Goal: Information Seeking & Learning: Learn about a topic

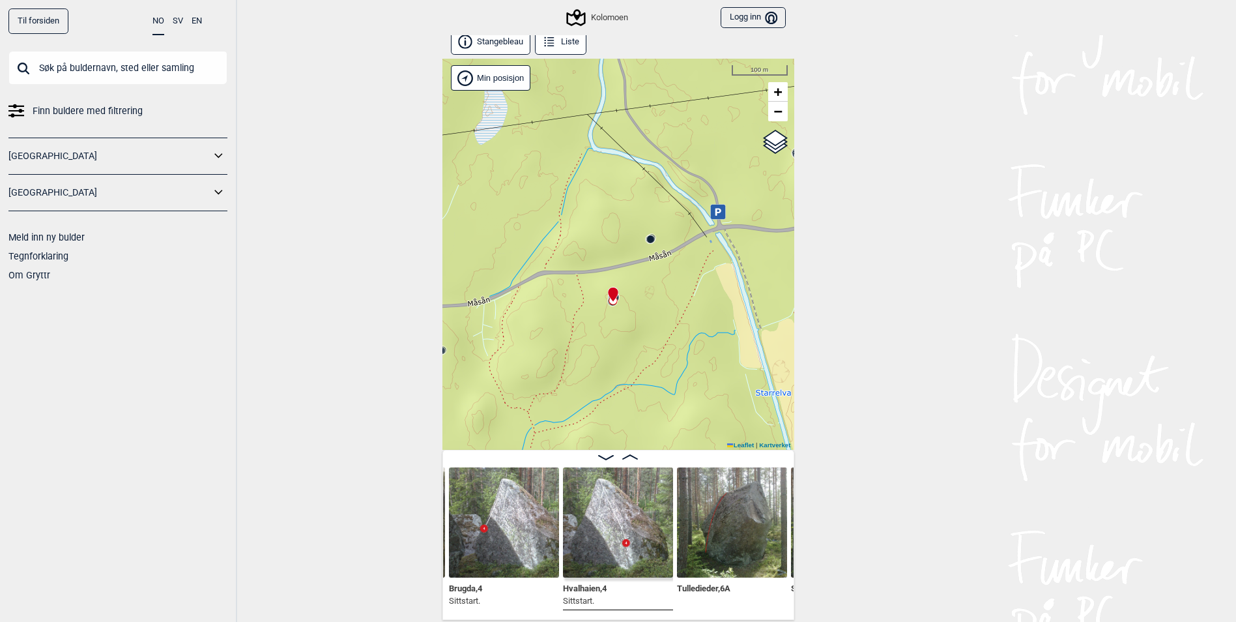
scroll to position [7, 0]
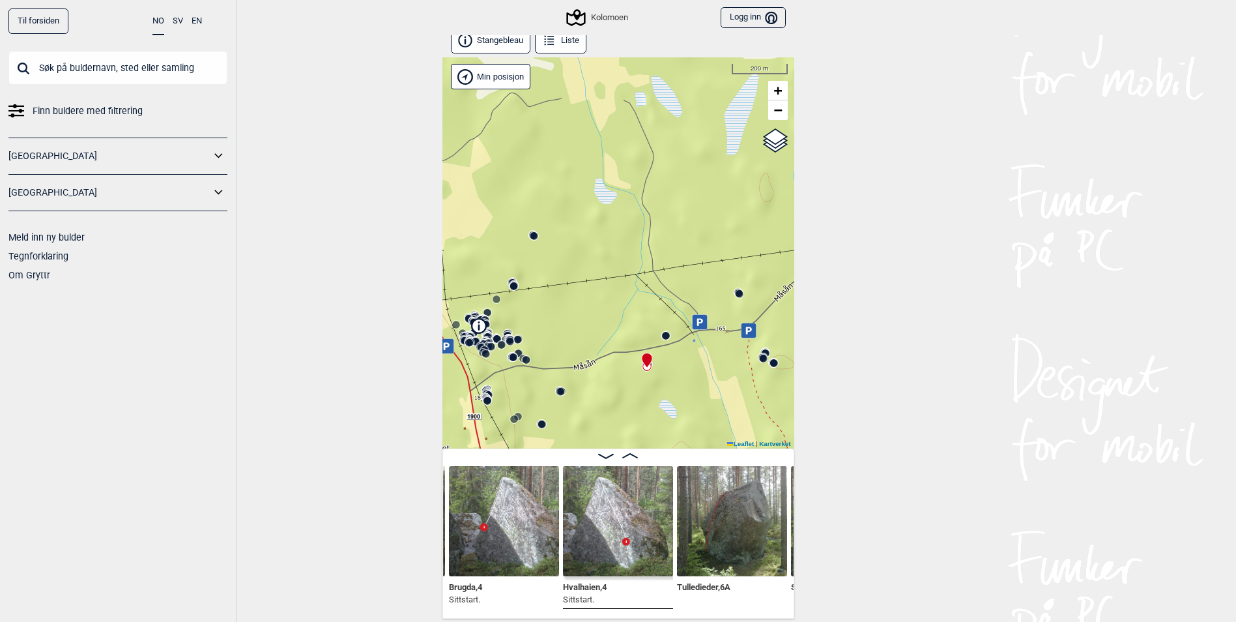
click at [323, 323] on div "Til forsiden NO SV EN Finn buldere med filtrering [GEOGRAPHIC_DATA] [GEOGRAPHIC…" at bounding box center [618, 304] width 1236 height 622
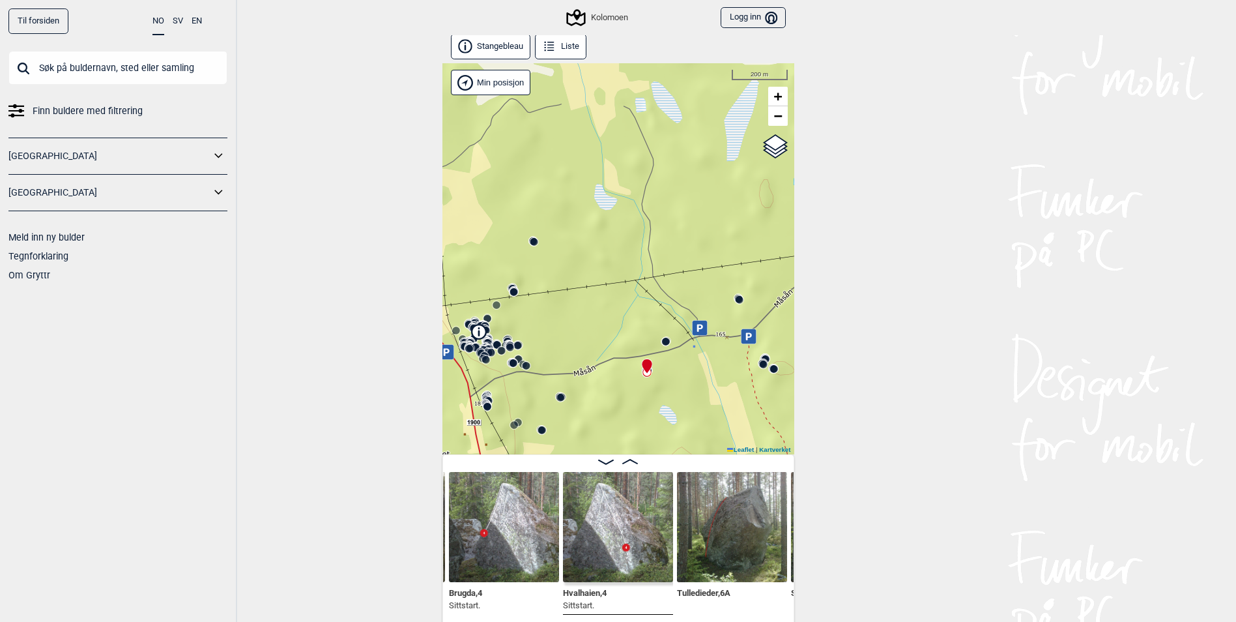
scroll to position [0, 0]
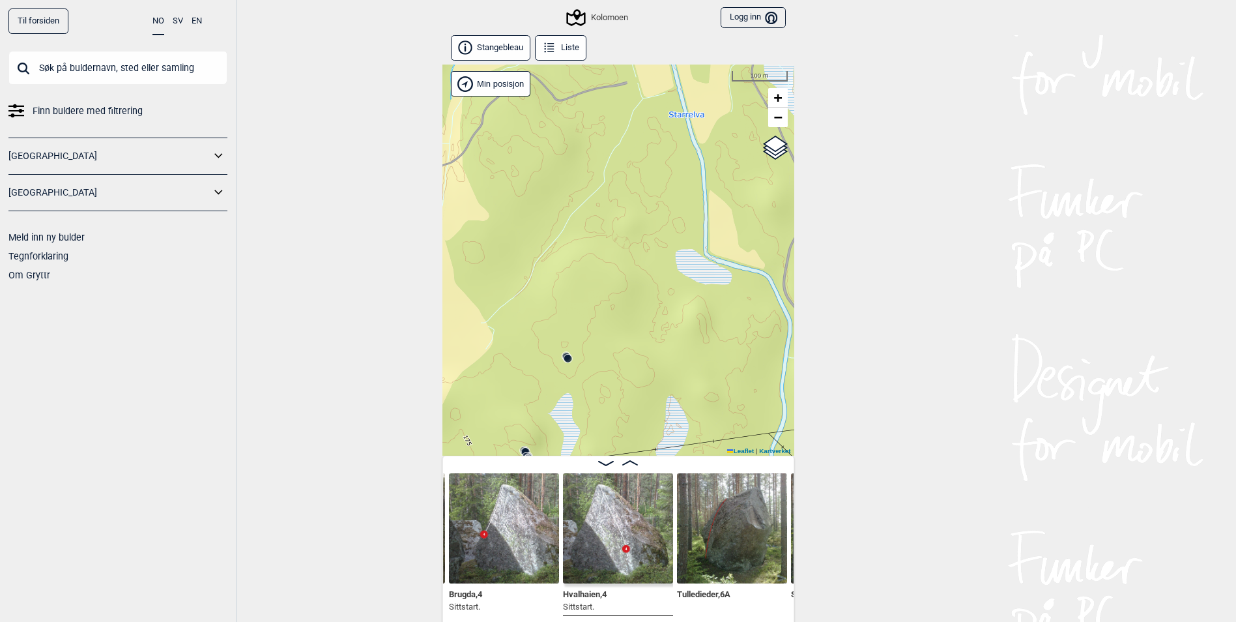
click at [600, 14] on div "Kolomoen" at bounding box center [597, 18] width 59 height 16
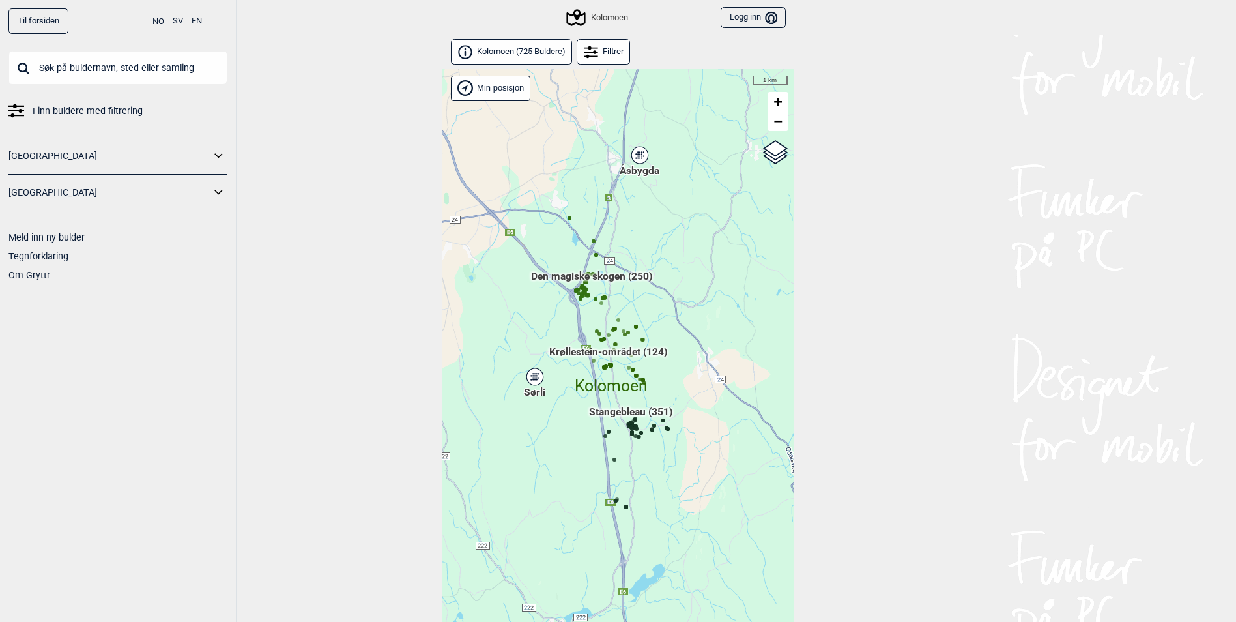
click at [56, 152] on link "[GEOGRAPHIC_DATA]" at bounding box center [109, 156] width 202 height 19
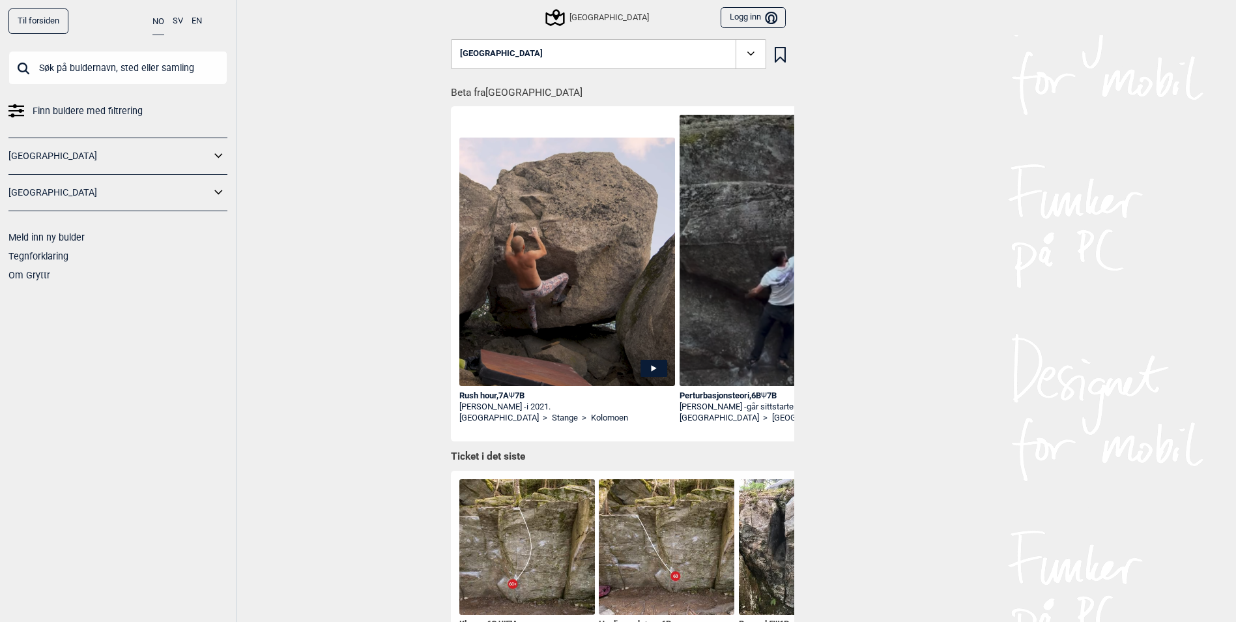
click at [70, 76] on input "text" at bounding box center [117, 68] width 219 height 34
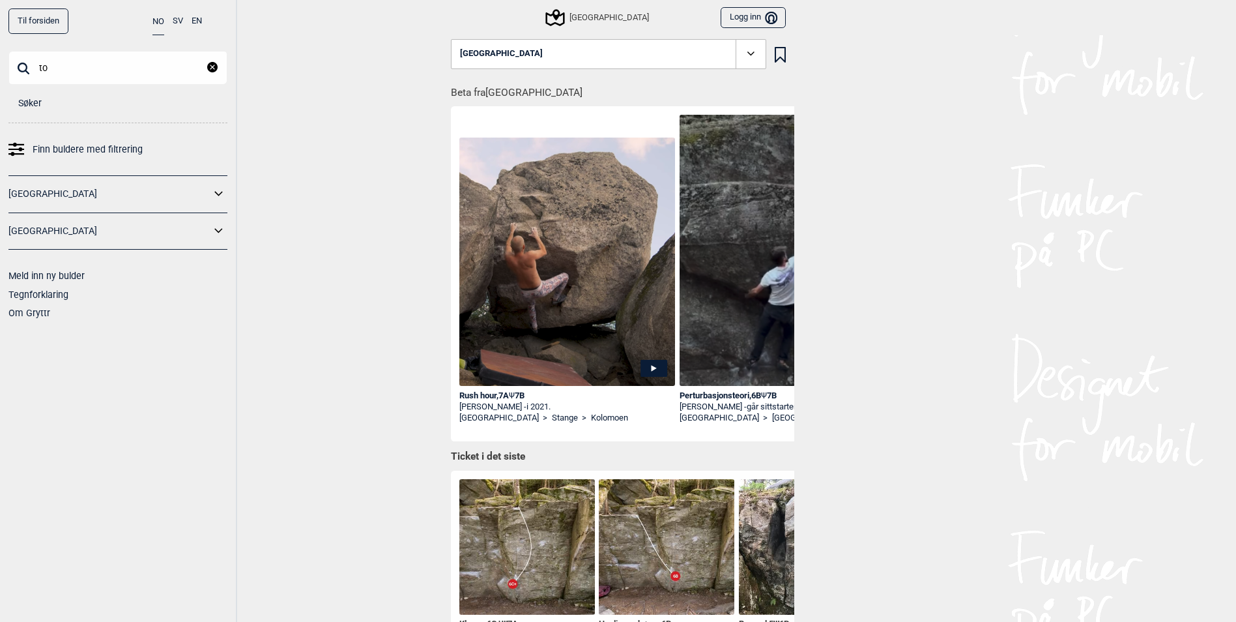
type input "t"
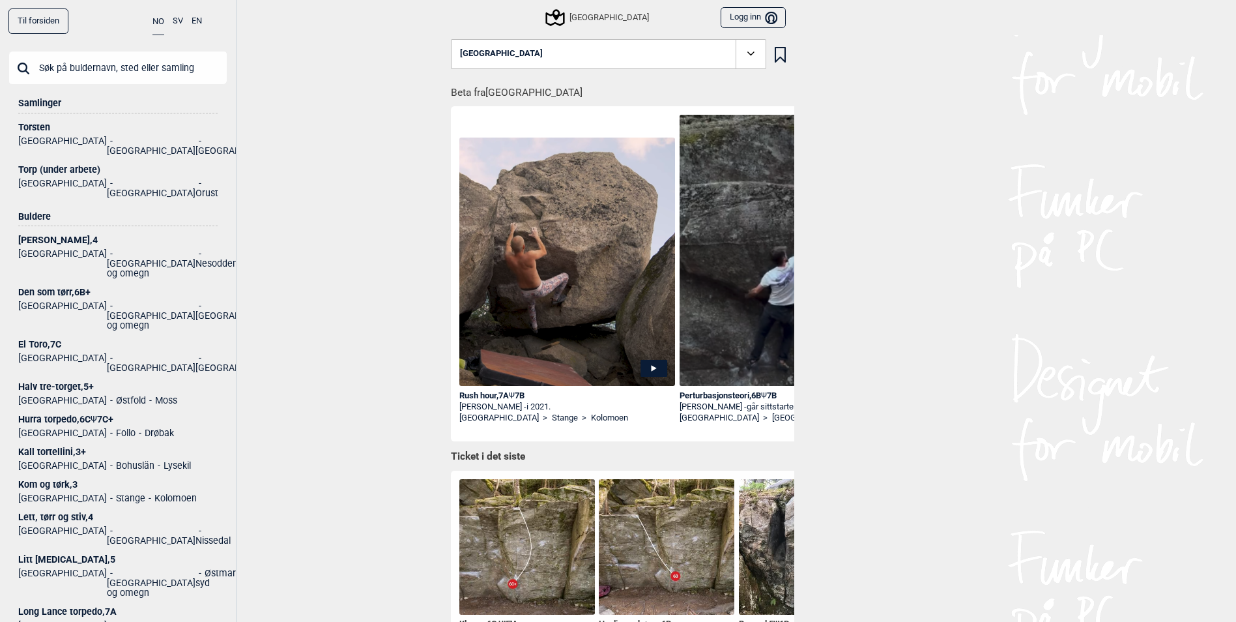
click at [158, 67] on input "text" at bounding box center [117, 68] width 219 height 34
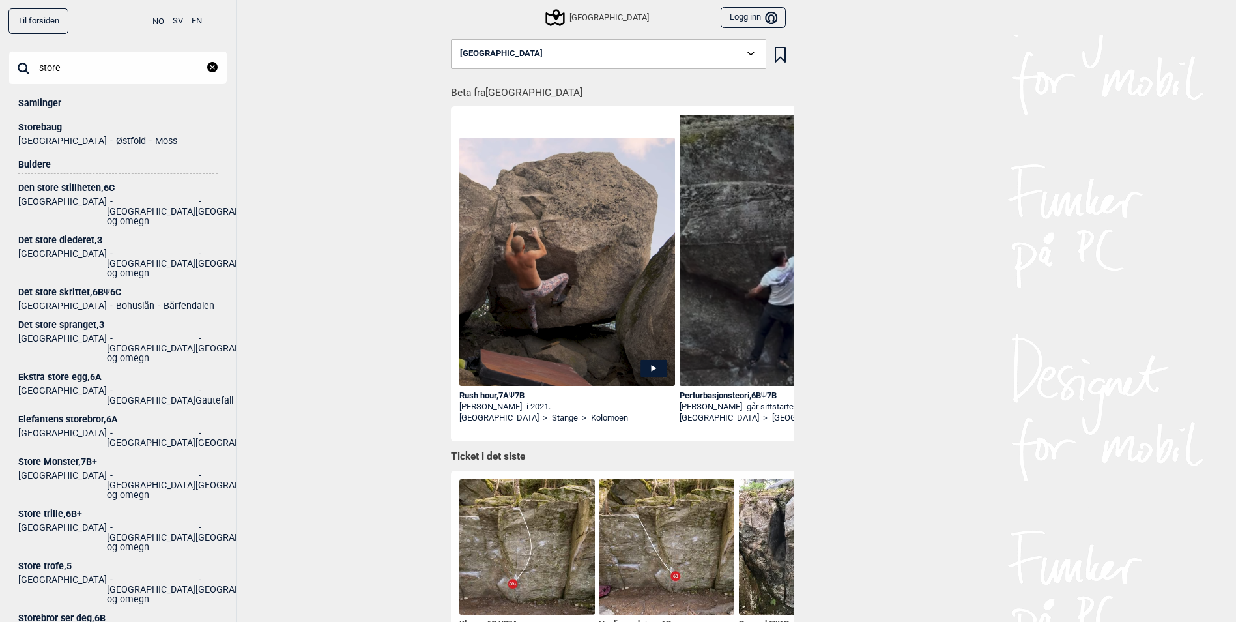
type input "store"
click at [59, 467] on ul "Norge [GEOGRAPHIC_DATA] og omegn [GEOGRAPHIC_DATA]" at bounding box center [117, 483] width 199 height 33
click at [63, 457] on div "Store Monster , 7B+" at bounding box center [117, 462] width 199 height 10
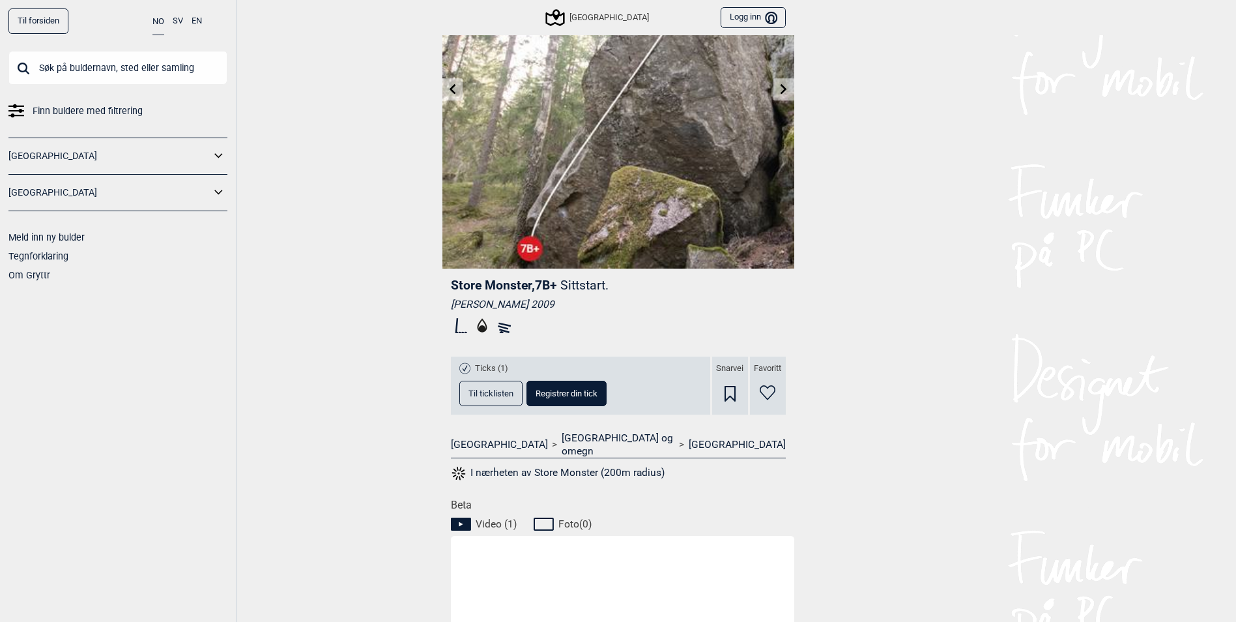
scroll to position [126, 0]
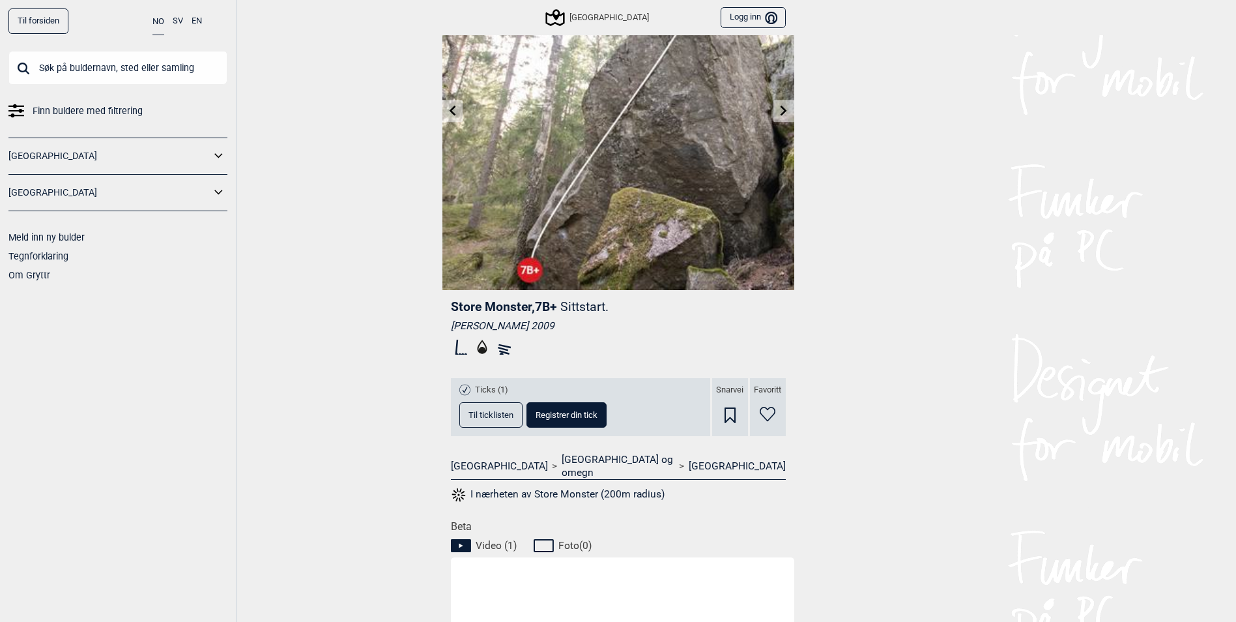
click at [453, 114] on icon at bounding box center [452, 110] width 7 height 10
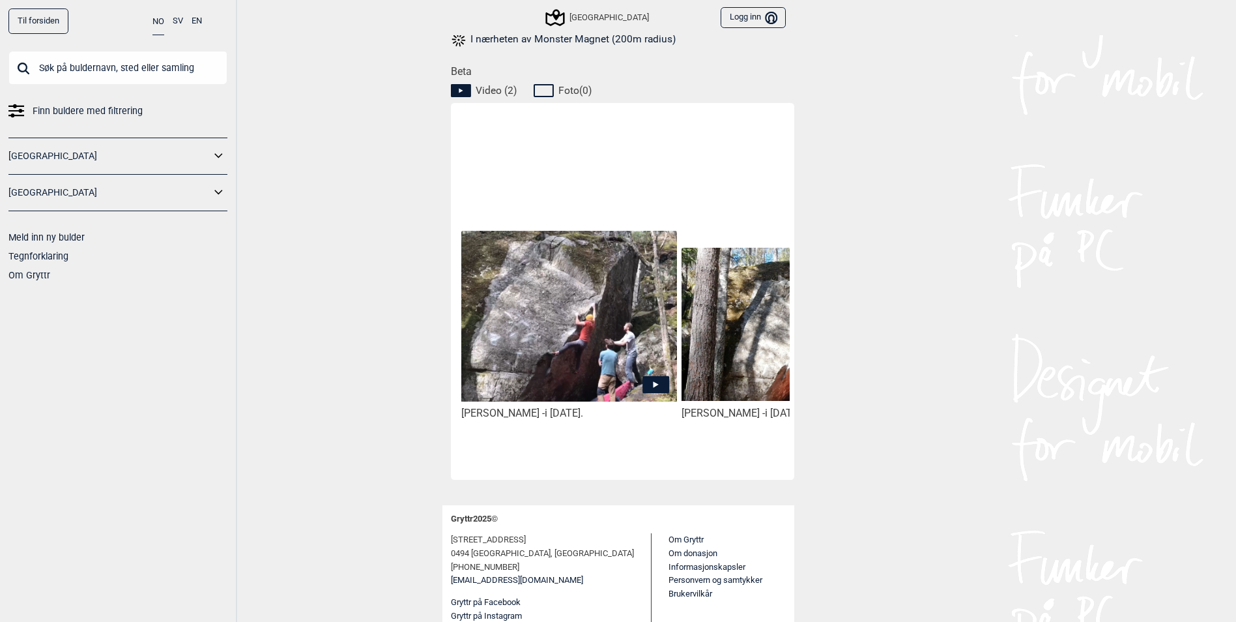
scroll to position [565, 0]
click at [652, 374] on icon at bounding box center [656, 382] width 27 height 17
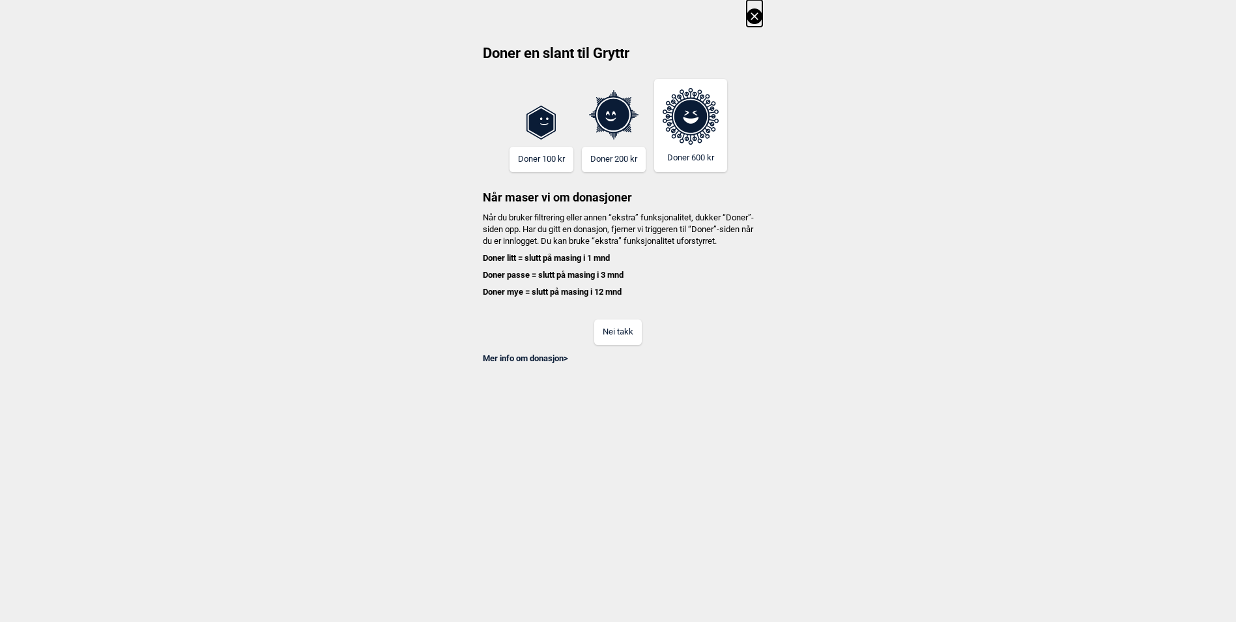
click at [615, 357] on div "Mer info om donasjon >" at bounding box center [618, 355] width 288 height 20
click at [617, 345] on button "Nei takk" at bounding box center [618, 331] width 48 height 25
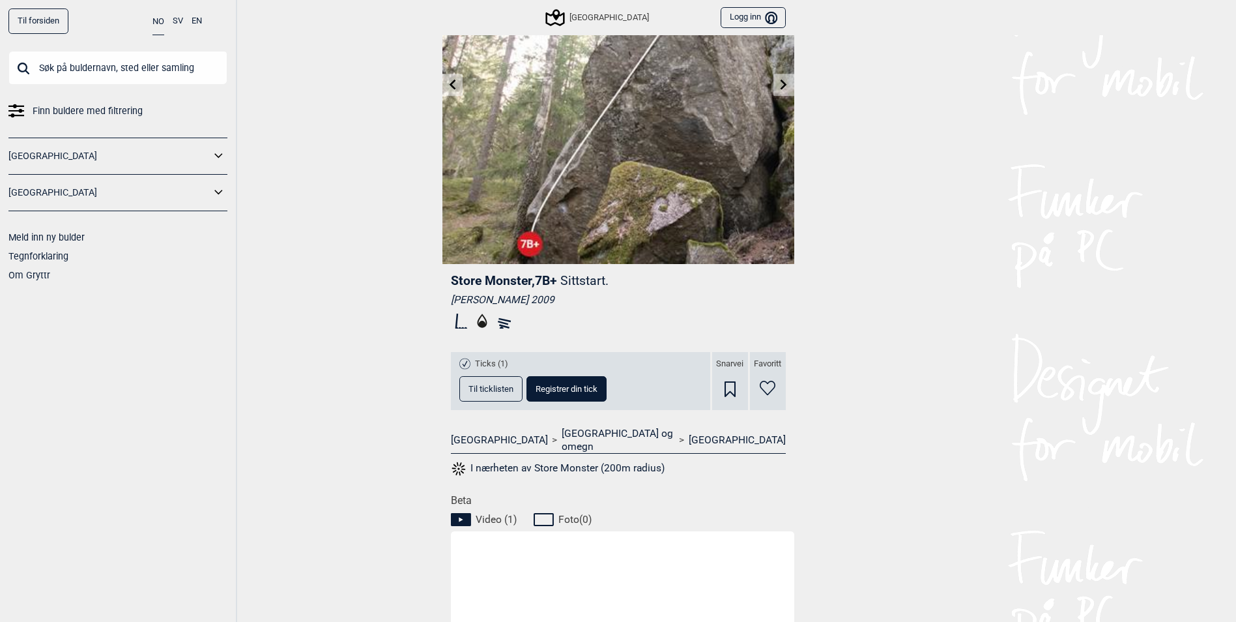
scroll to position [192, 0]
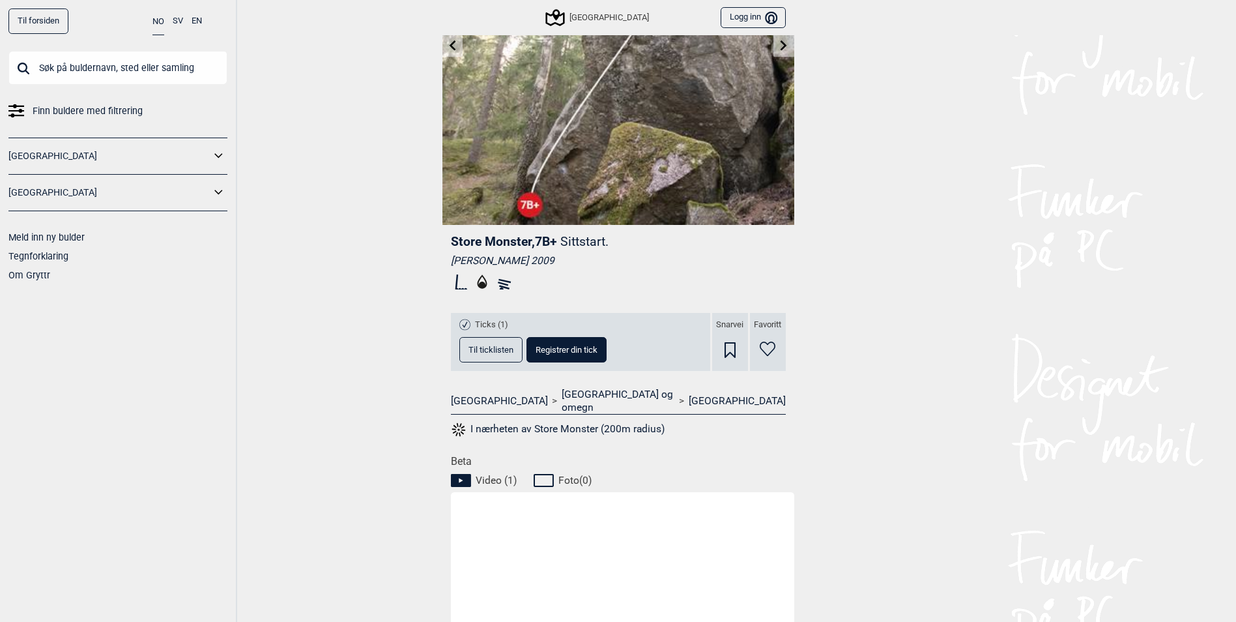
click at [508, 347] on span "Til ticklisten" at bounding box center [491, 349] width 45 height 8
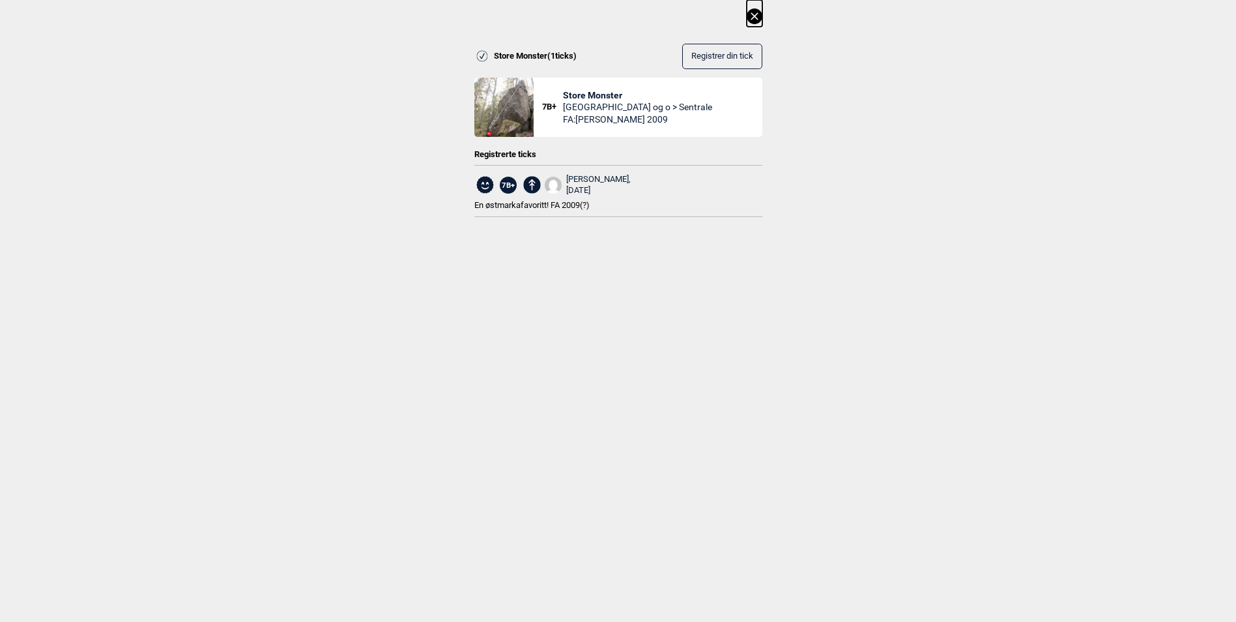
click at [762, 22] on icon at bounding box center [755, 16] width 16 height 16
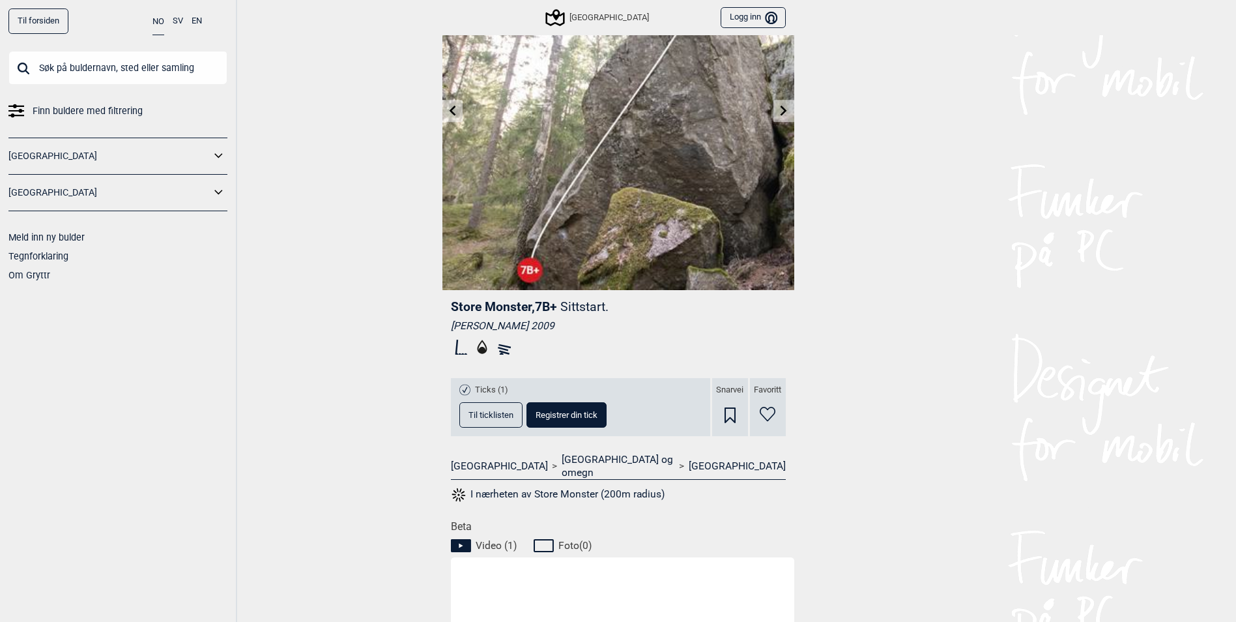
scroll to position [0, 0]
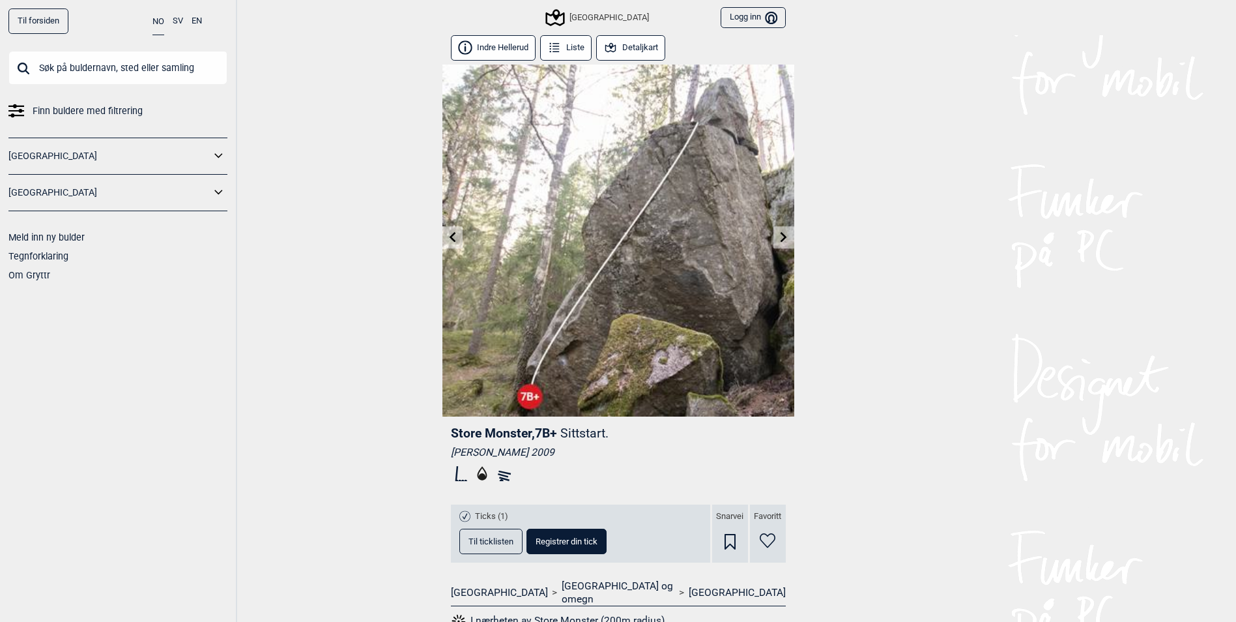
click at [452, 238] on icon at bounding box center [452, 236] width 7 height 10
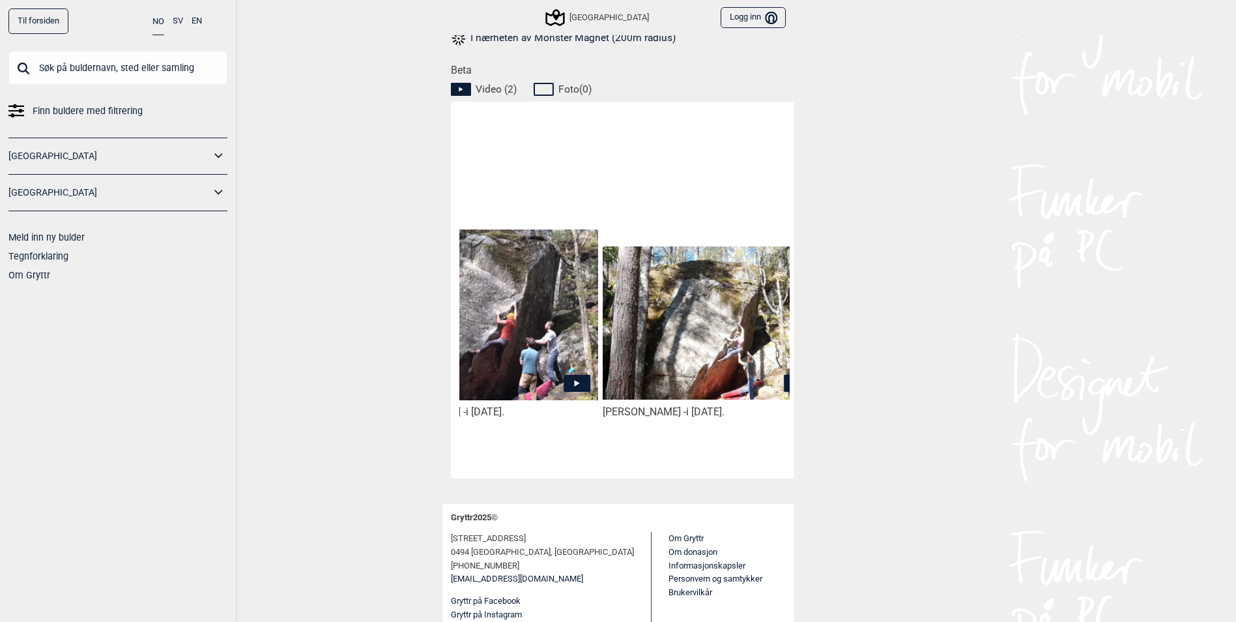
scroll to position [0, 109]
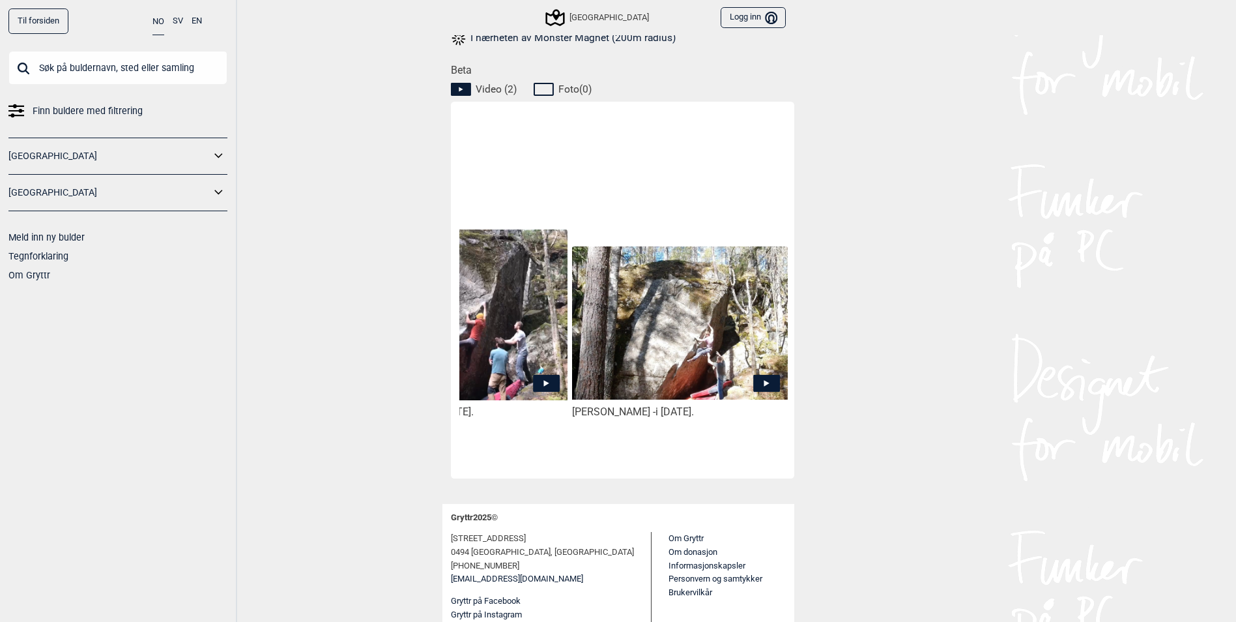
click at [768, 374] on icon at bounding box center [766, 382] width 27 height 17
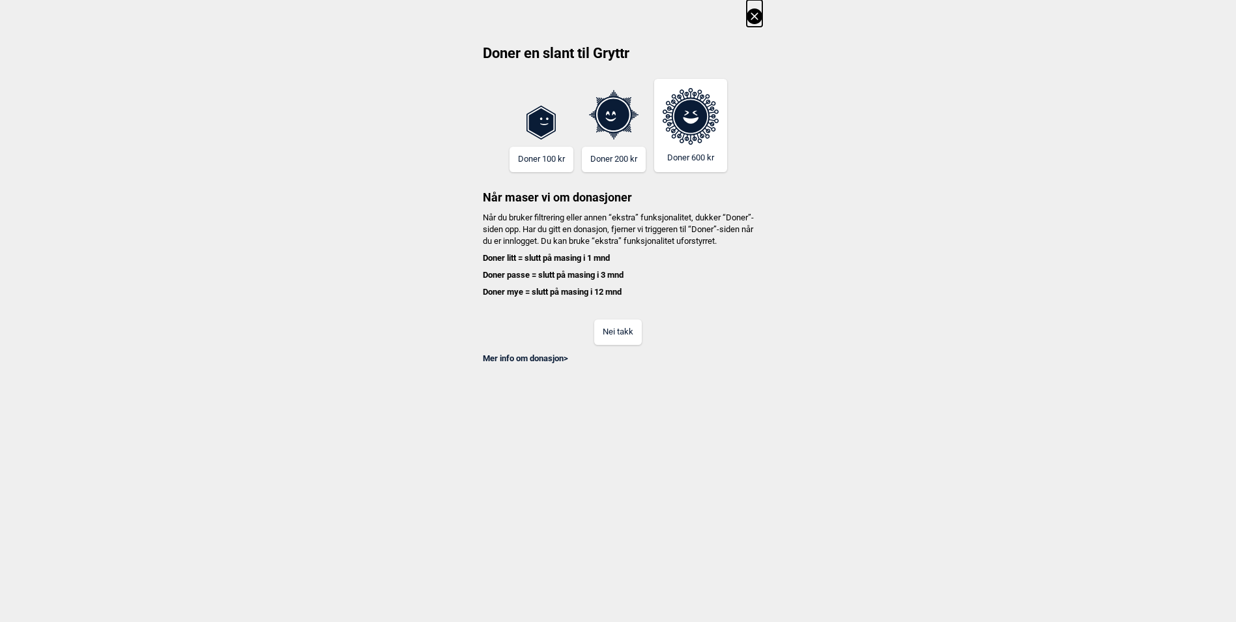
click at [614, 345] on button "Nei takk" at bounding box center [618, 331] width 48 height 25
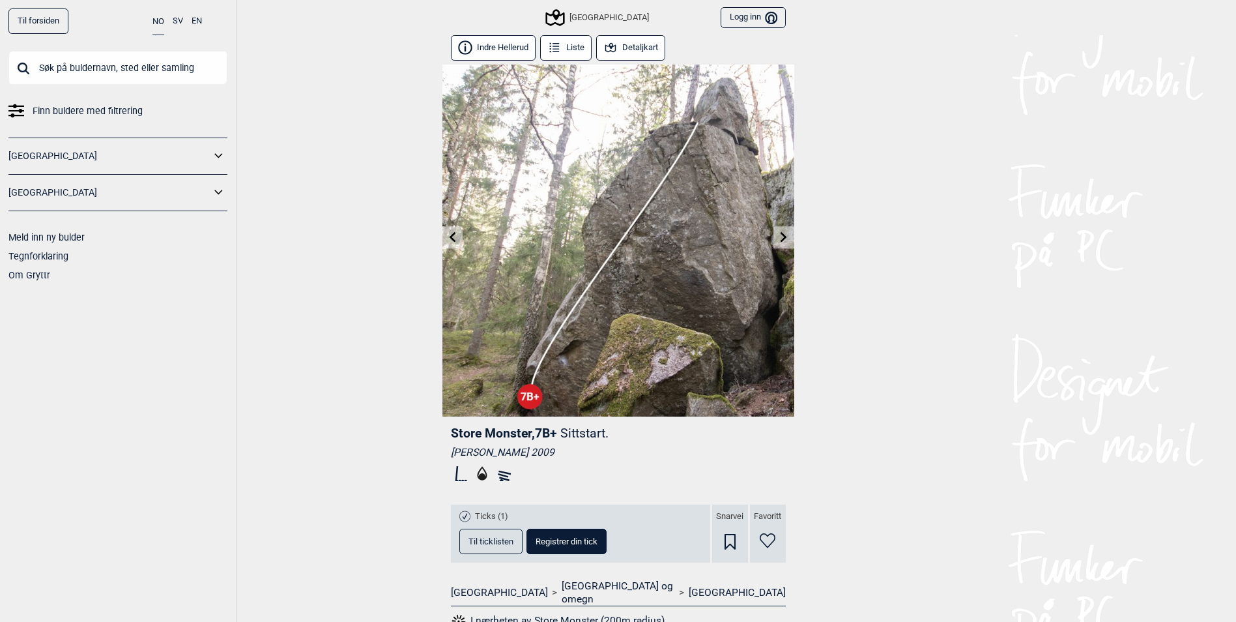
click at [776, 239] on link at bounding box center [784, 238] width 20 height 22
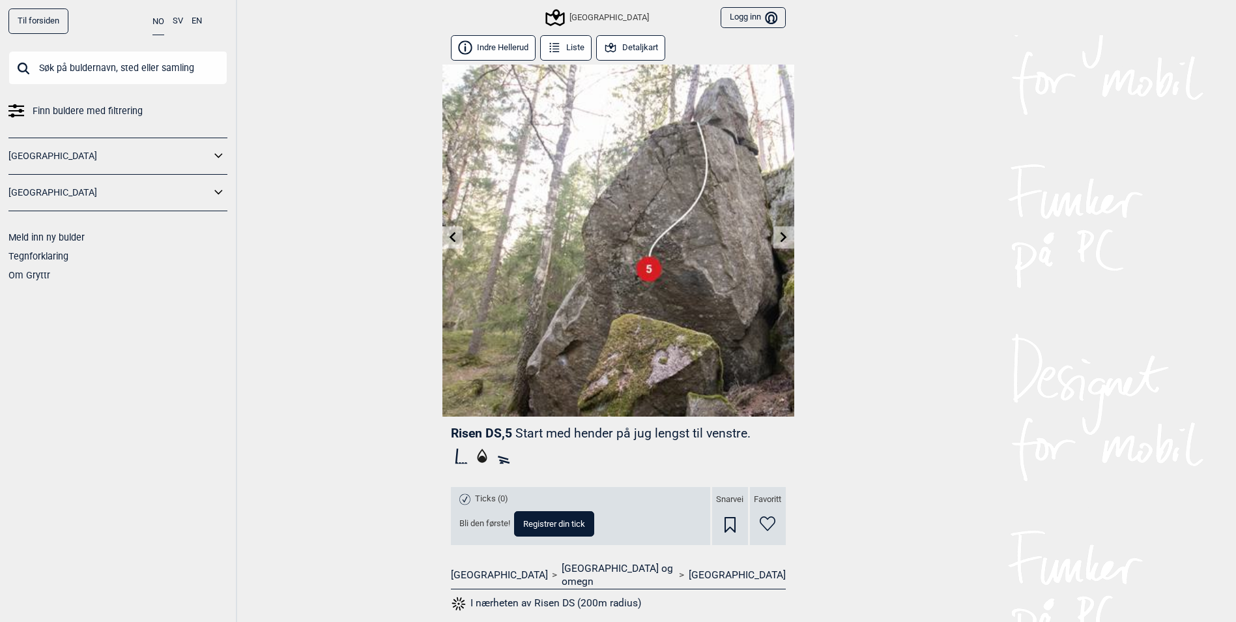
click at [785, 237] on icon at bounding box center [784, 236] width 7 height 10
click at [782, 242] on link at bounding box center [784, 238] width 20 height 22
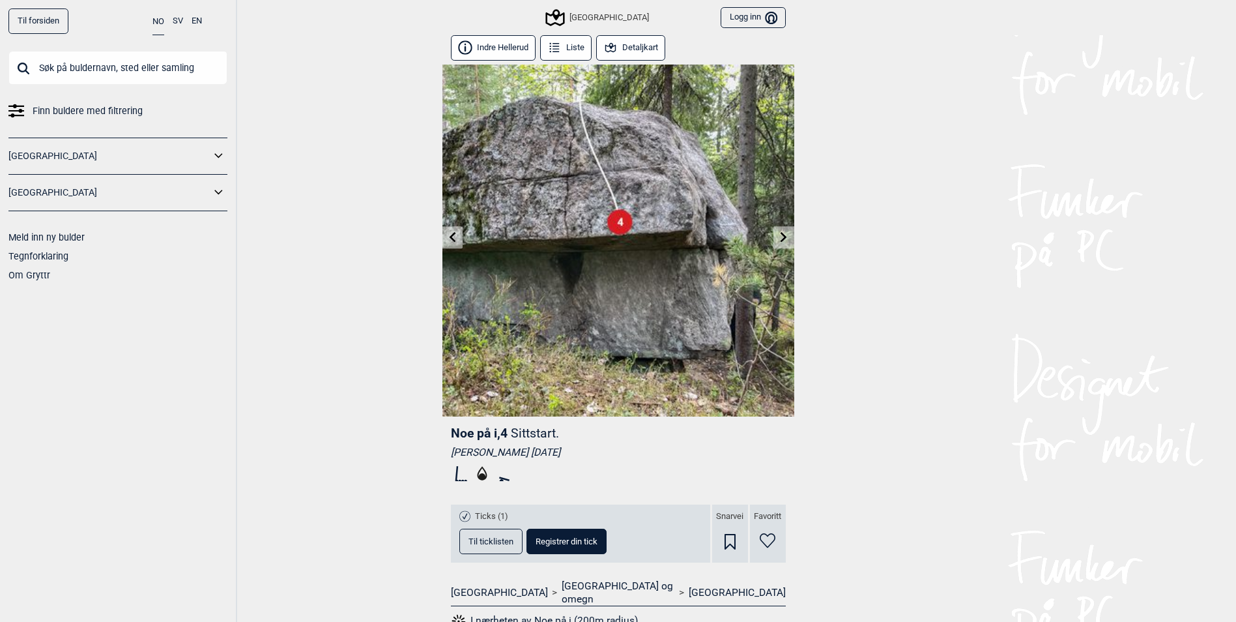
click at [450, 242] on link at bounding box center [453, 238] width 20 height 22
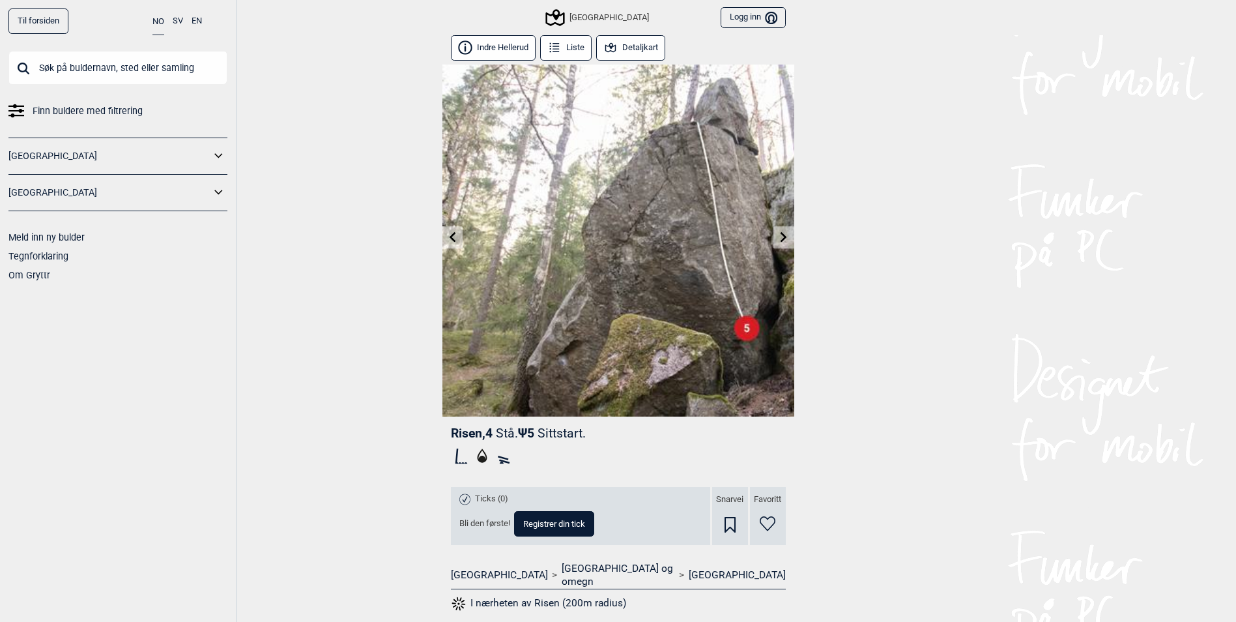
click at [790, 238] on link at bounding box center [784, 238] width 20 height 22
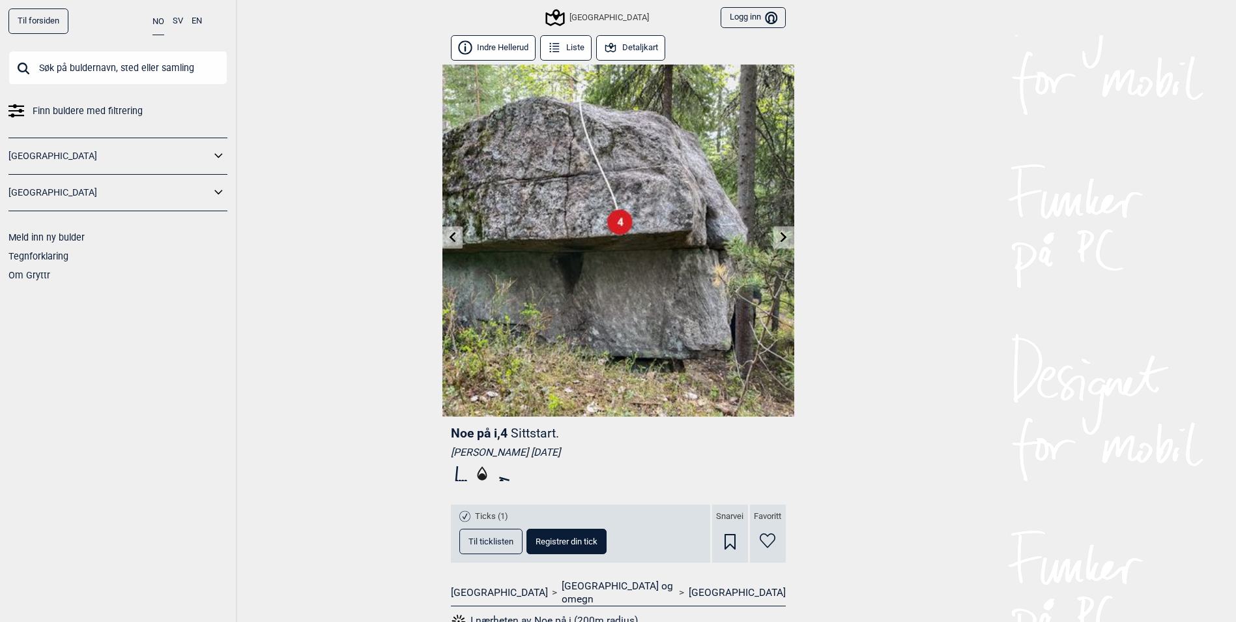
click at [790, 238] on link at bounding box center [784, 238] width 20 height 22
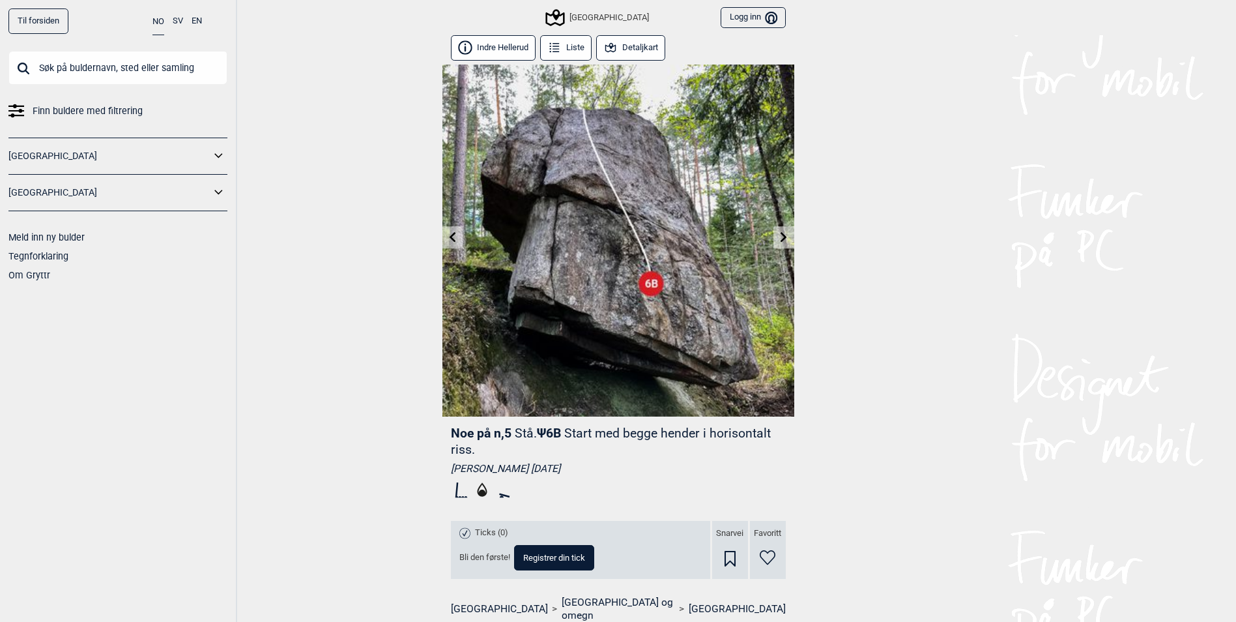
click at [790, 238] on link at bounding box center [784, 238] width 20 height 22
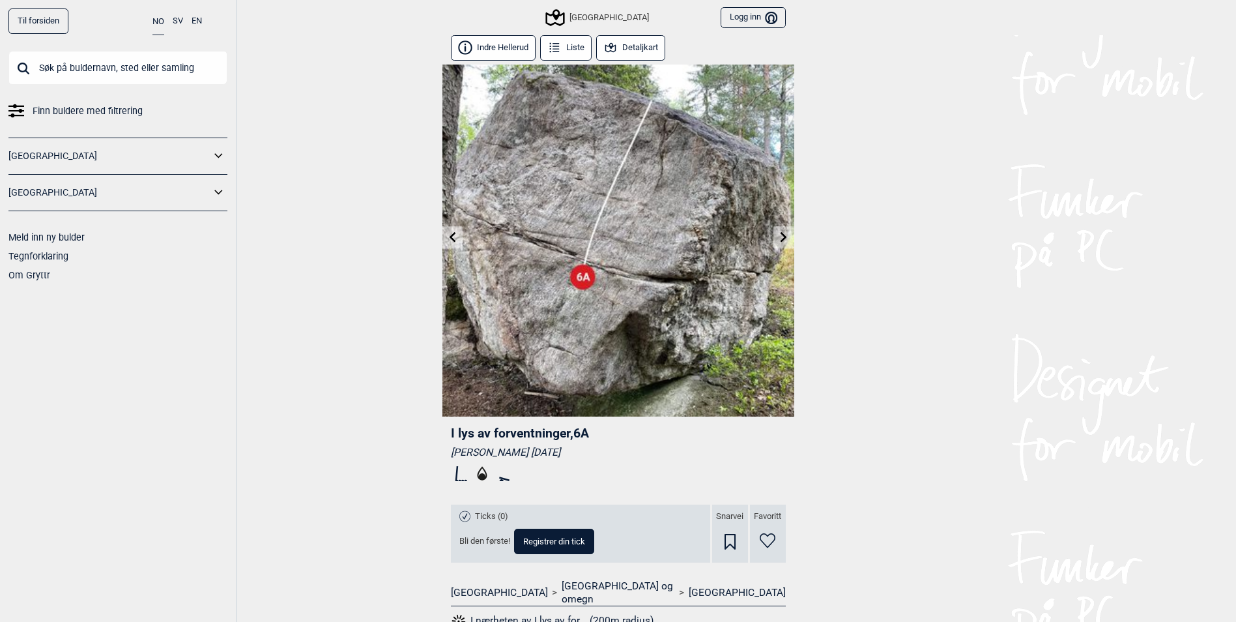
click at [613, 18] on div "[GEOGRAPHIC_DATA]" at bounding box center [598, 18] width 102 height 16
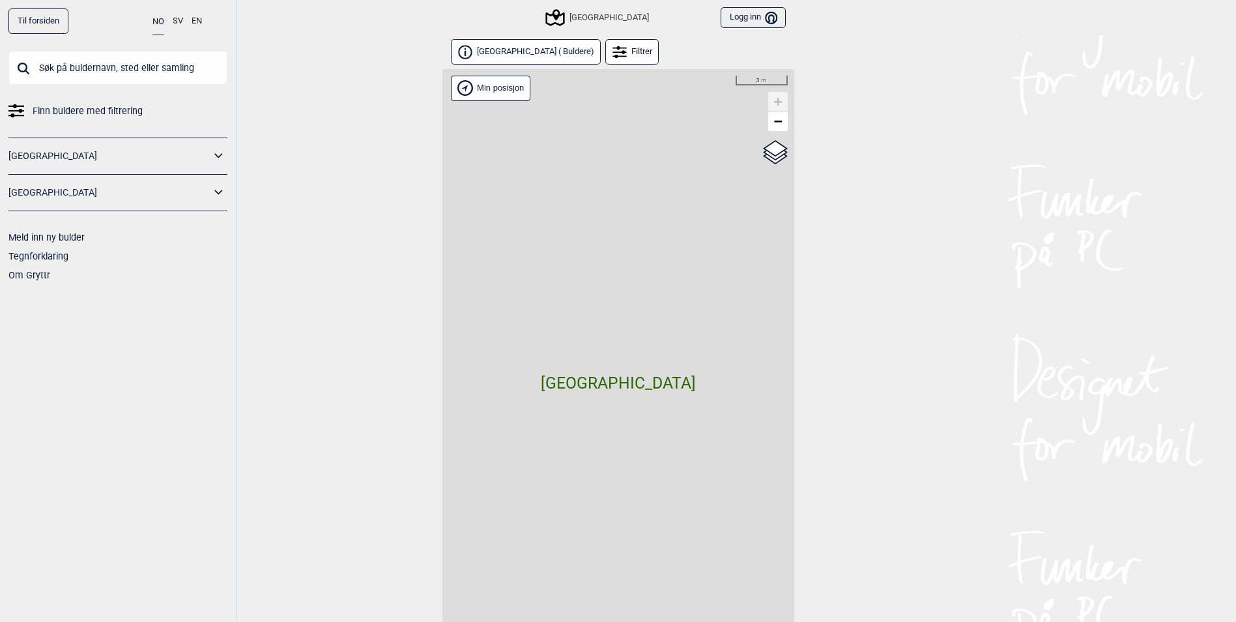
click at [630, 55] on div "Filtrer" at bounding box center [632, 51] width 54 height 25
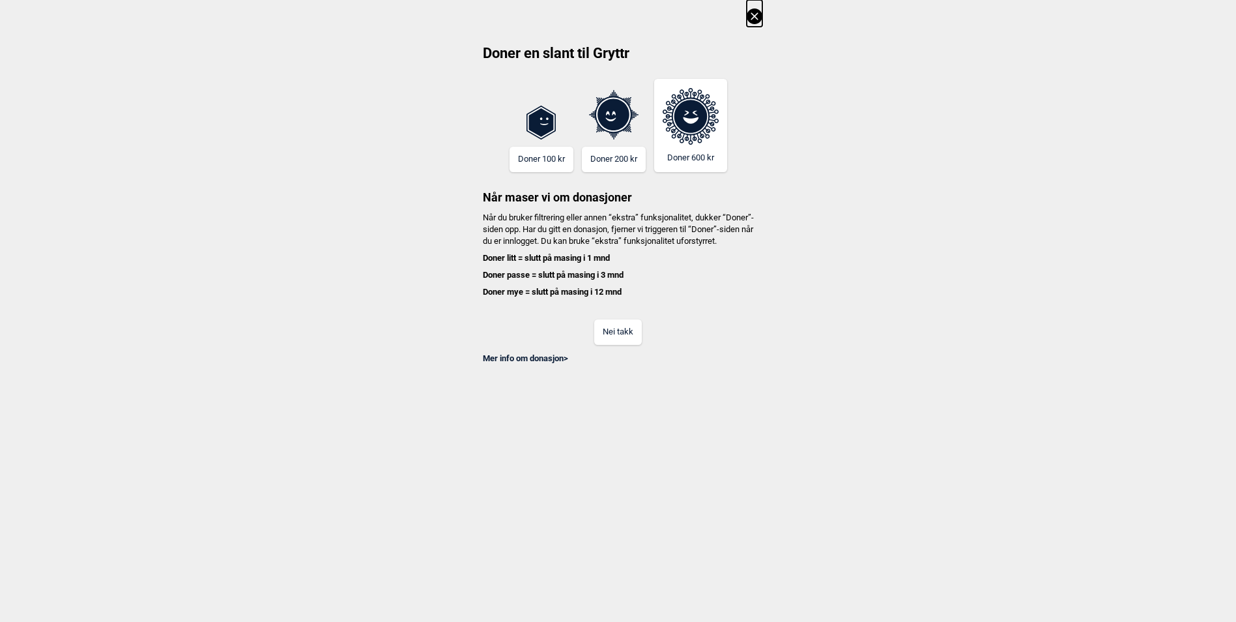
click at [758, 22] on icon at bounding box center [755, 16] width 16 height 16
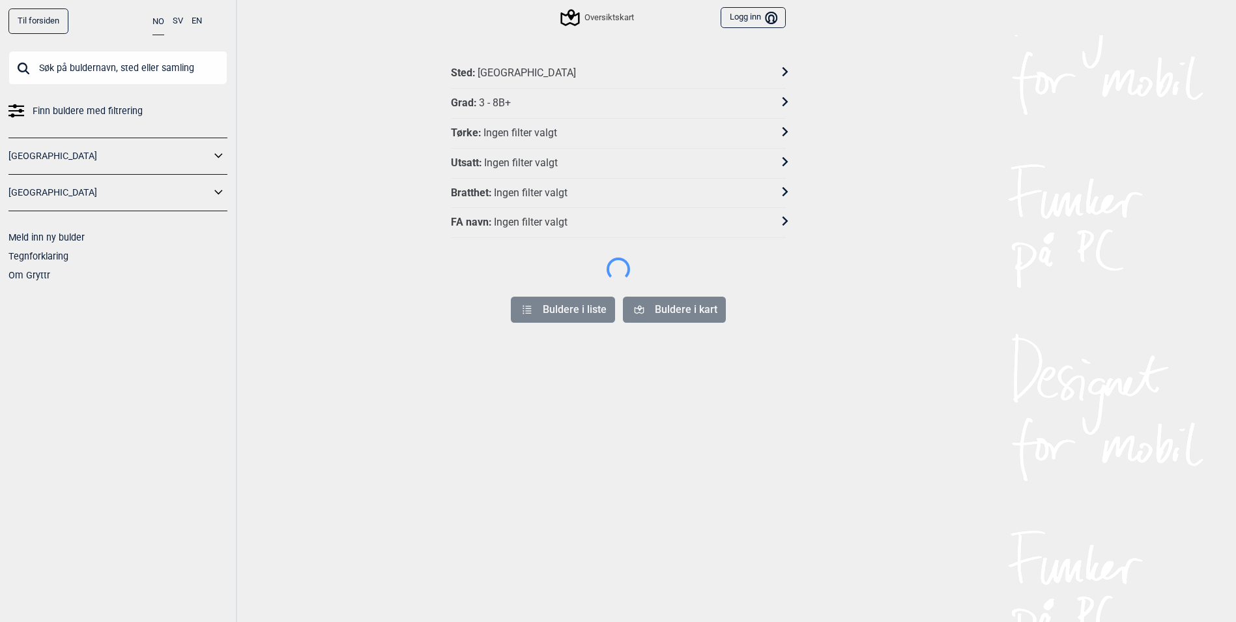
click at [601, 100] on div "Grad : 3 - 8B+" at bounding box center [610, 103] width 318 height 14
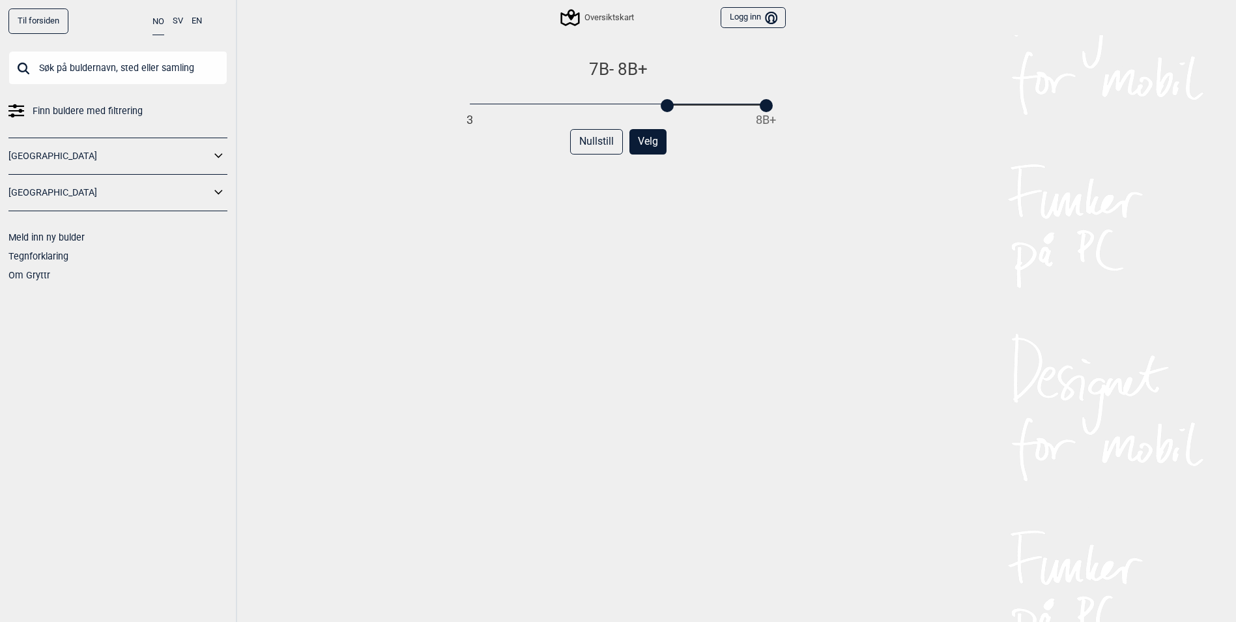
drag, startPoint x: 475, startPoint y: 108, endPoint x: 673, endPoint y: 94, distance: 198.6
click at [673, 94] on div "7B - 8B+ 3 8B+" at bounding box center [618, 84] width 296 height 51
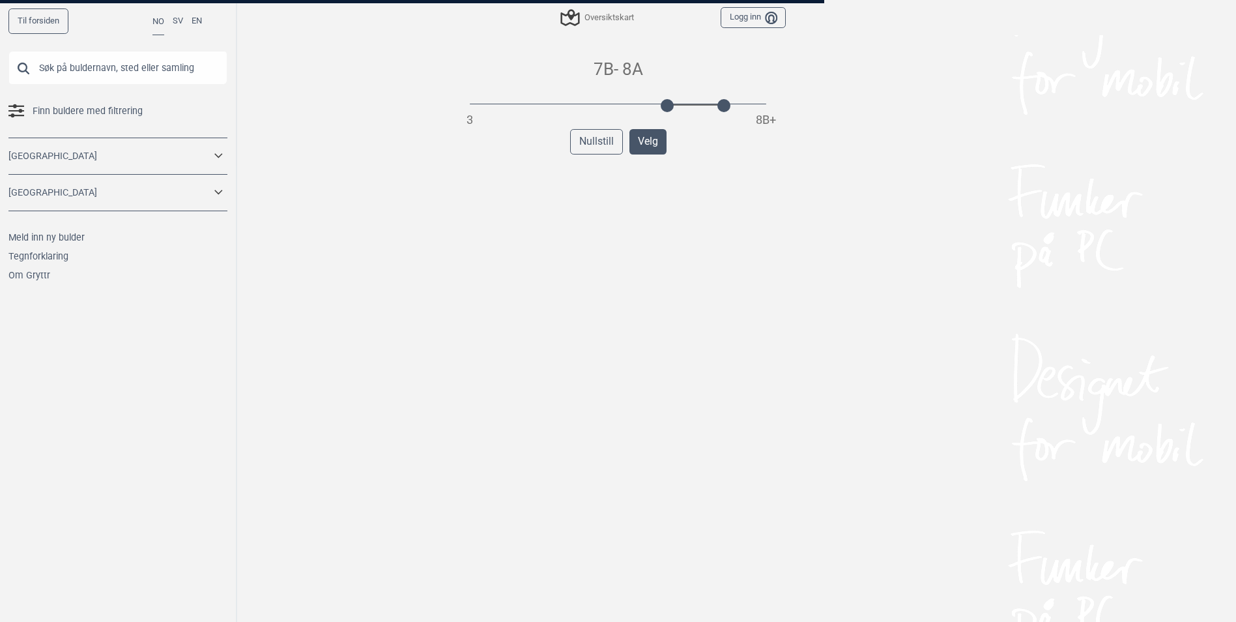
drag, startPoint x: 767, startPoint y: 106, endPoint x: 723, endPoint y: 110, distance: 44.6
click at [723, 110] on div "Til forsiden NO SV EN Finn buldere med filtrering [GEOGRAPHIC_DATA] [GEOGRAPHIC…" at bounding box center [618, 311] width 1236 height 622
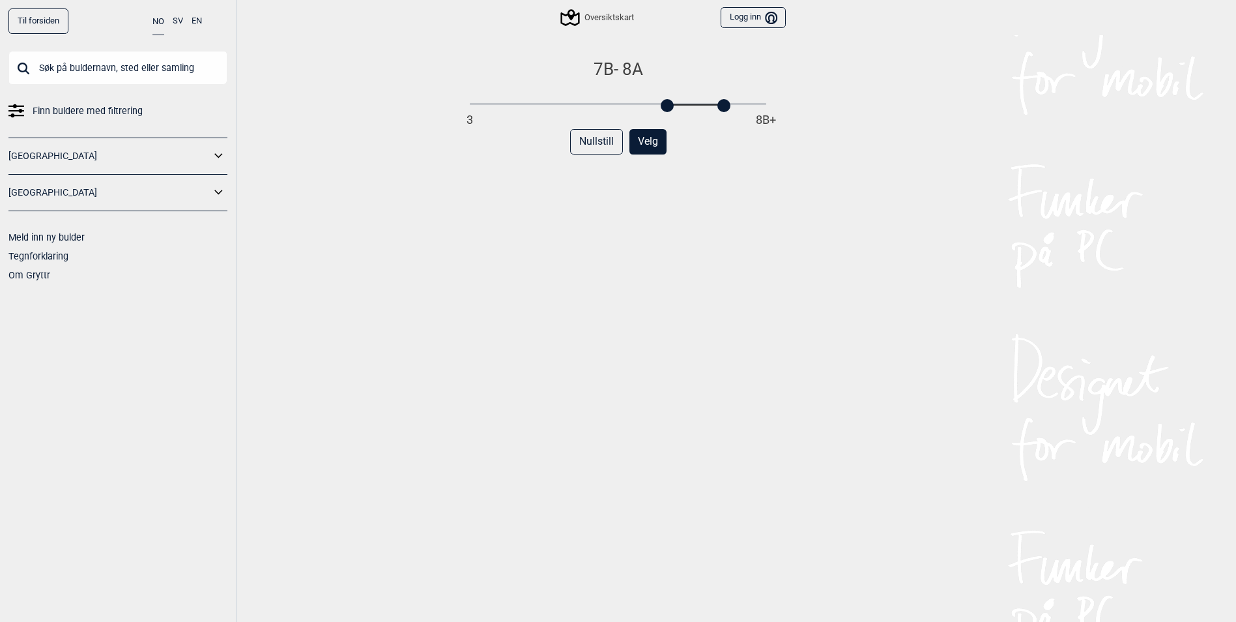
click at [660, 148] on button "Velg" at bounding box center [648, 141] width 37 height 25
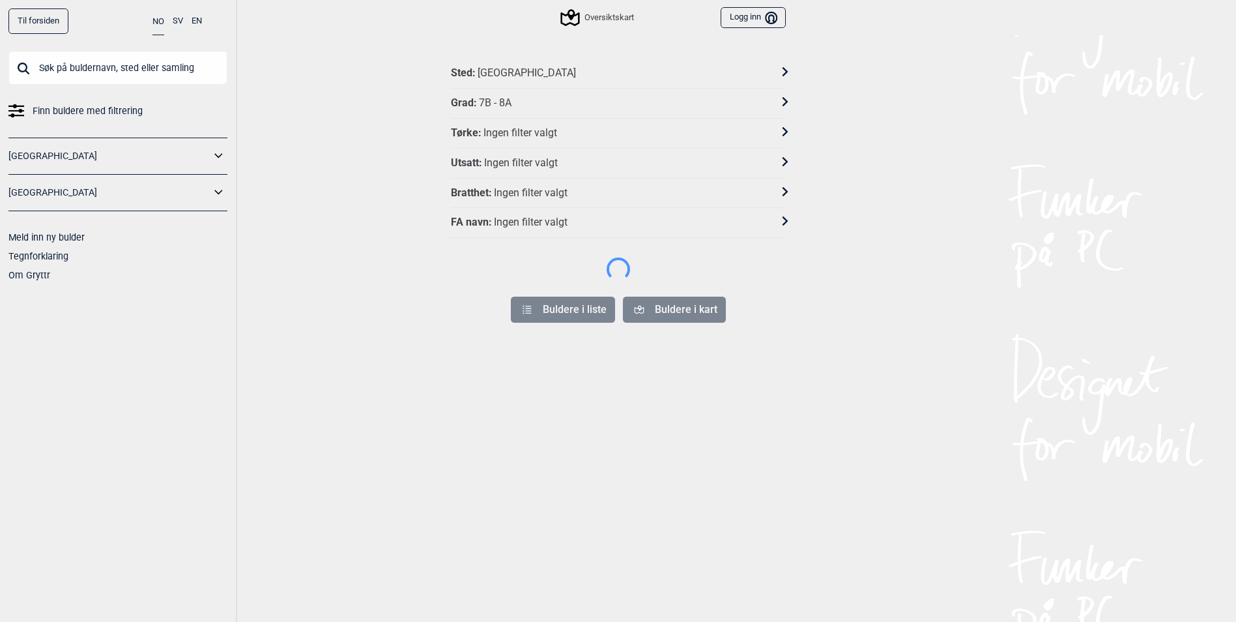
click at [581, 314] on div "Til forsiden NO SV EN Finn buldere med filtrering [GEOGRAPHIC_DATA] [GEOGRAPHIC…" at bounding box center [618, 311] width 1236 height 622
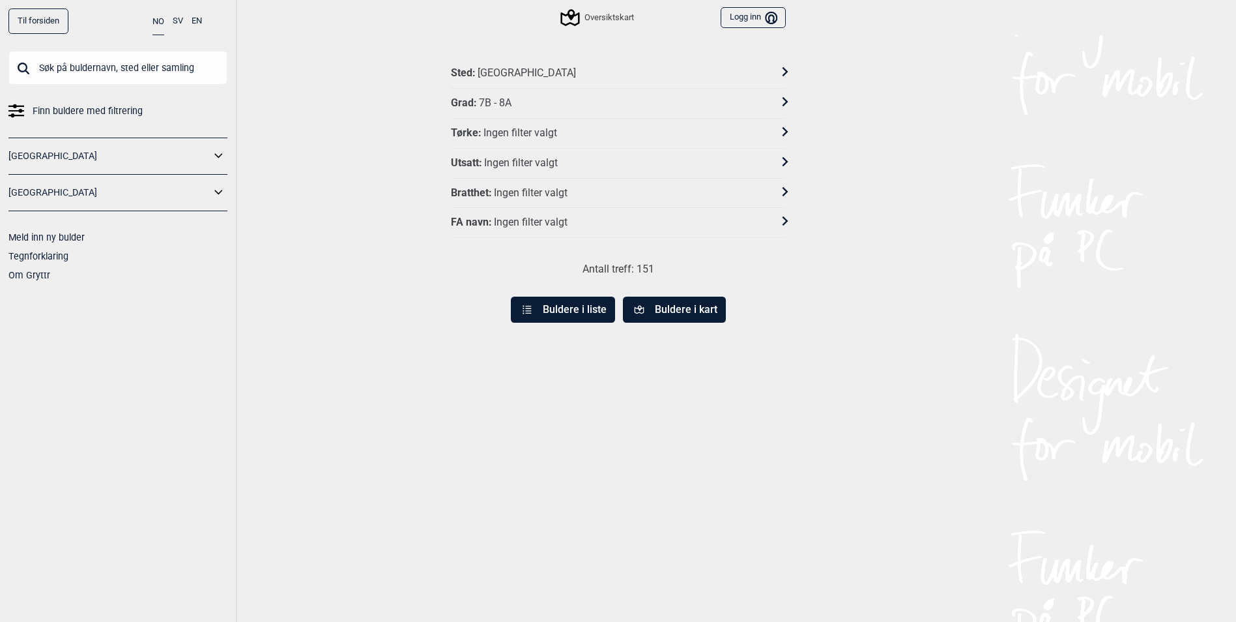
click at [530, 308] on icon at bounding box center [527, 310] width 12 height 12
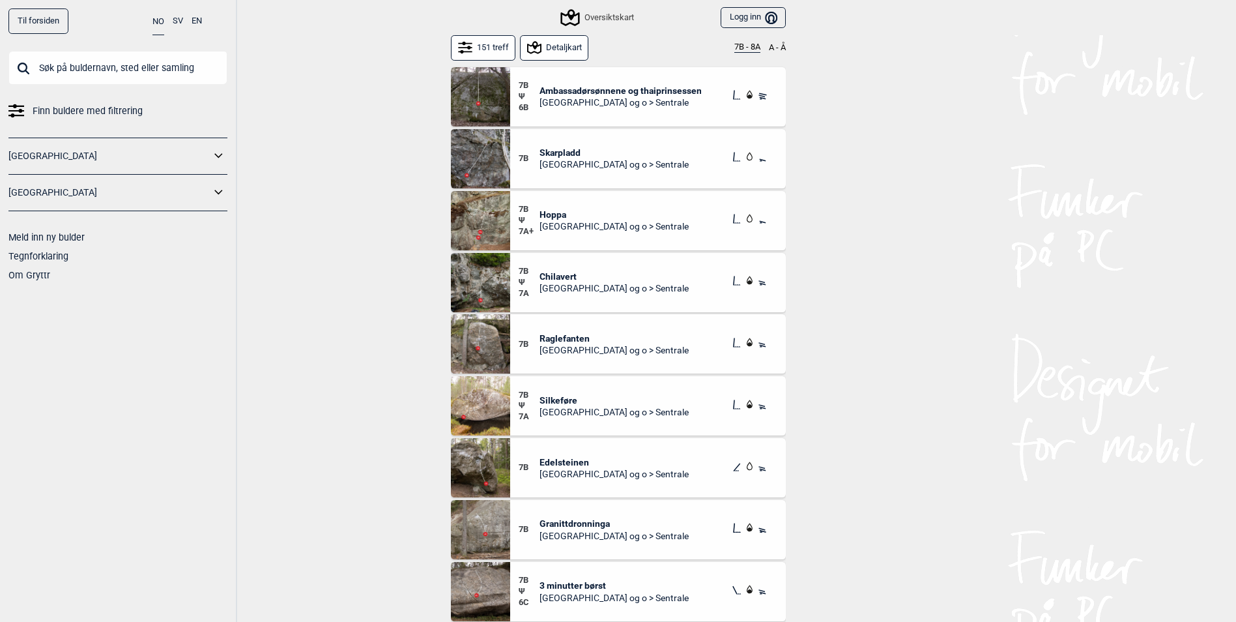
click at [562, 219] on span "Hoppa" at bounding box center [614, 215] width 149 height 12
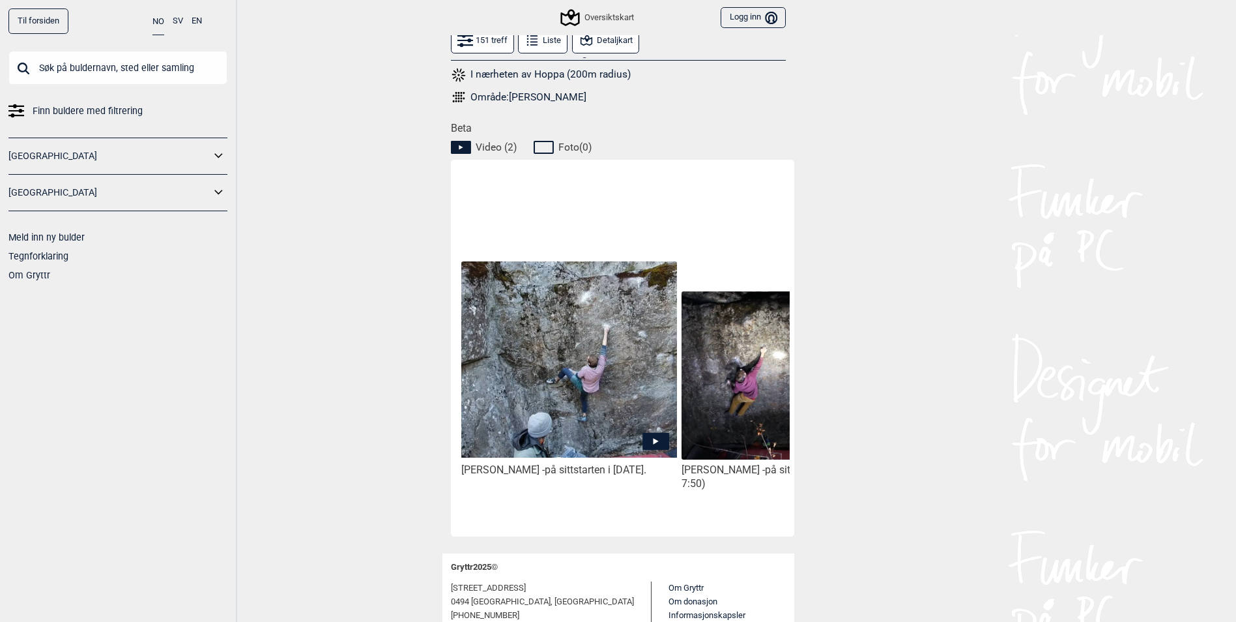
click at [661, 432] on icon at bounding box center [656, 440] width 27 height 17
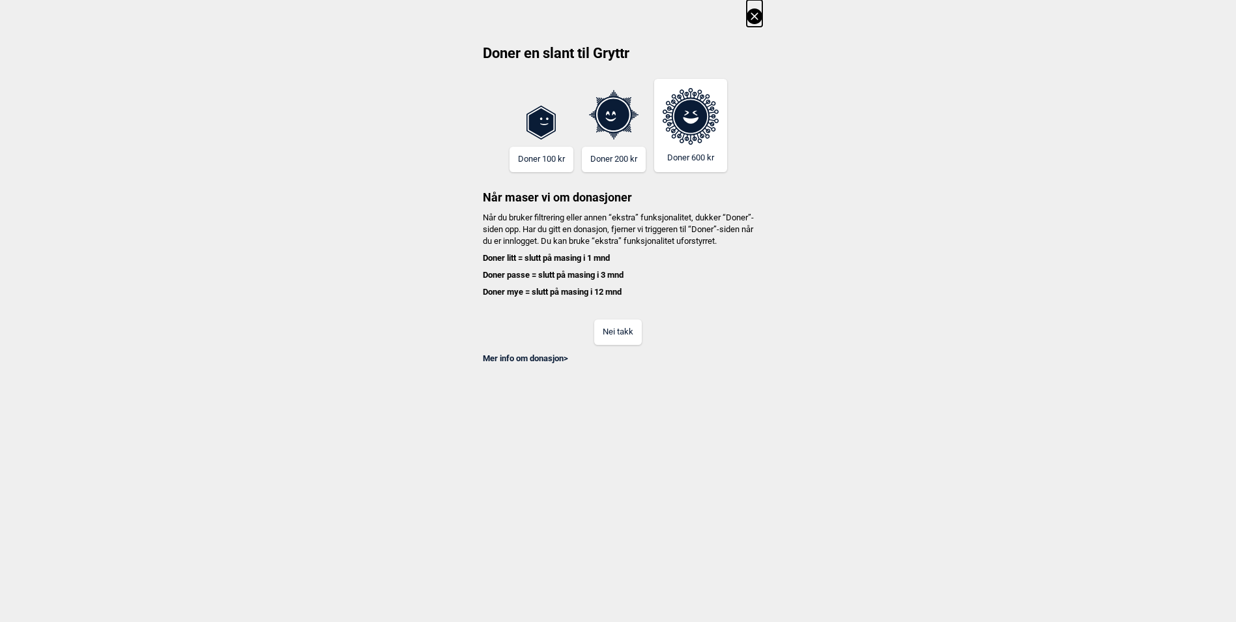
click at [642, 345] on button "Nei takk" at bounding box center [618, 331] width 48 height 25
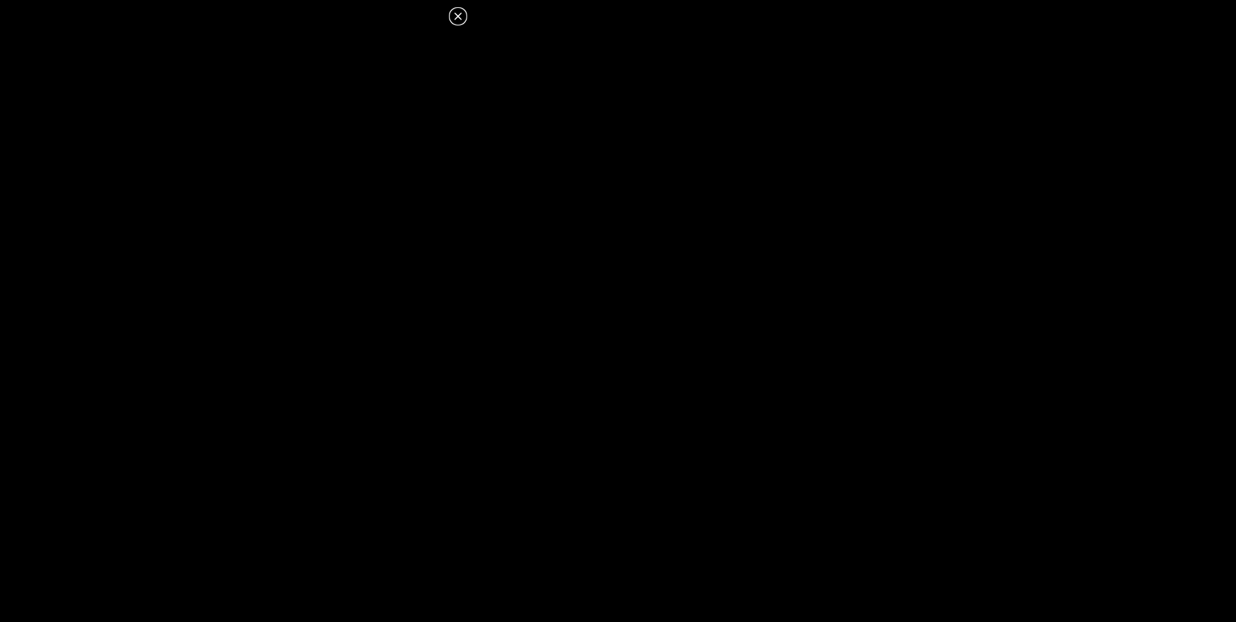
click at [454, 12] on icon at bounding box center [458, 16] width 16 height 16
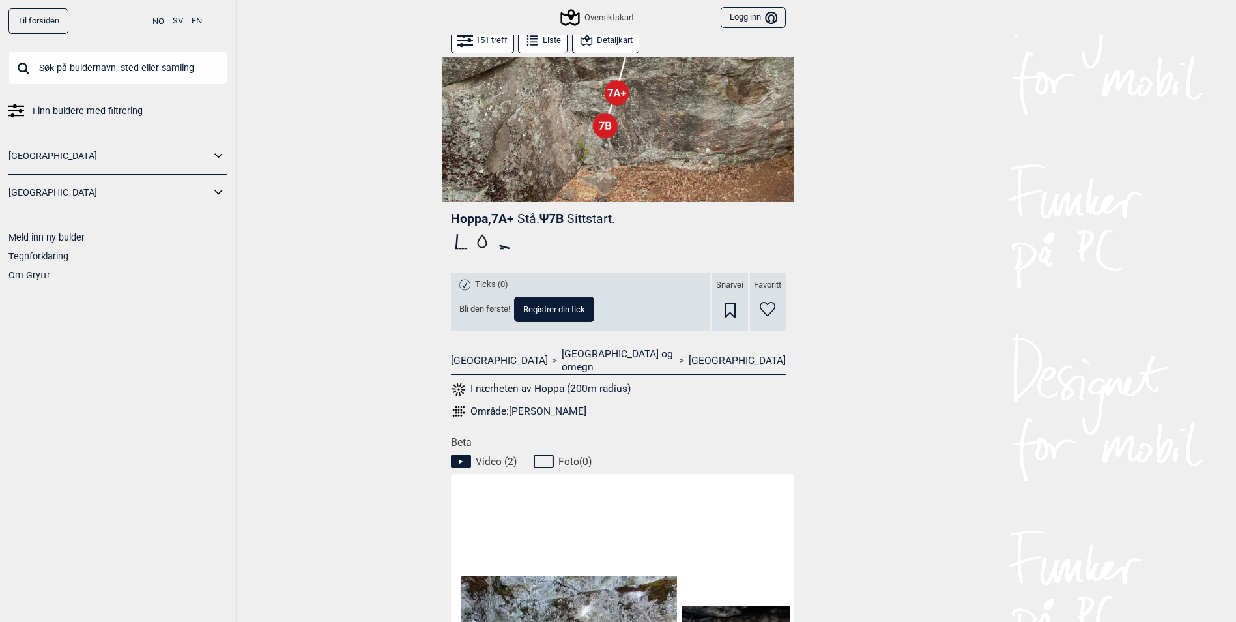
scroll to position [203, 0]
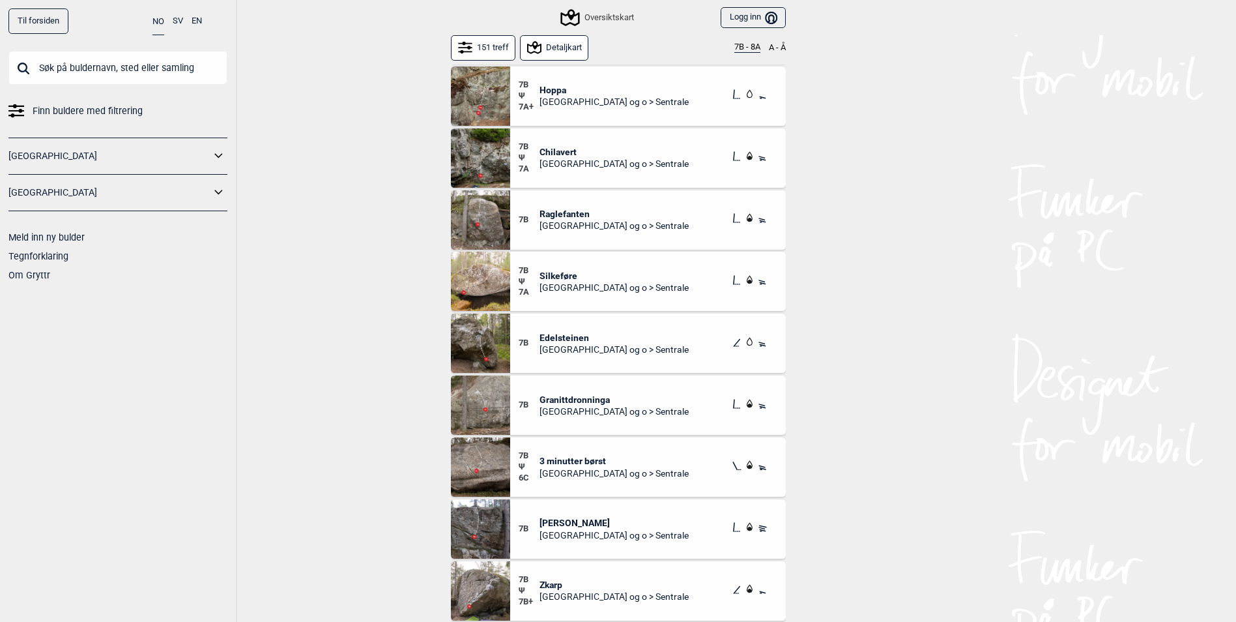
scroll to position [130, 0]
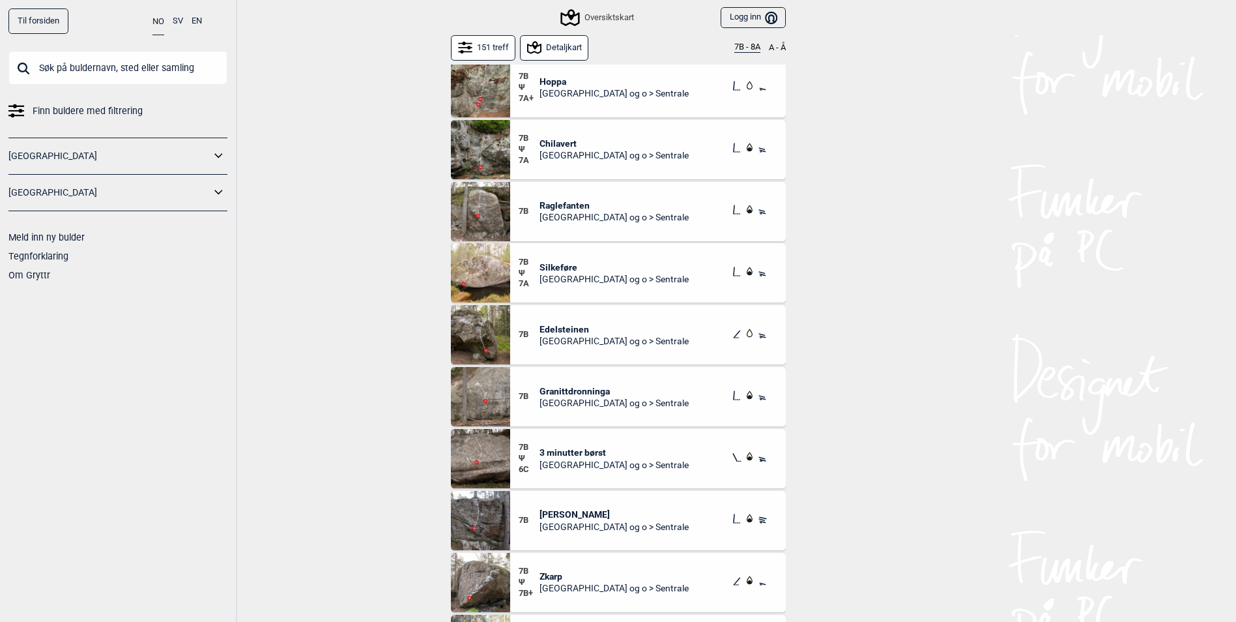
click at [558, 263] on span "Silkeføre" at bounding box center [614, 267] width 149 height 12
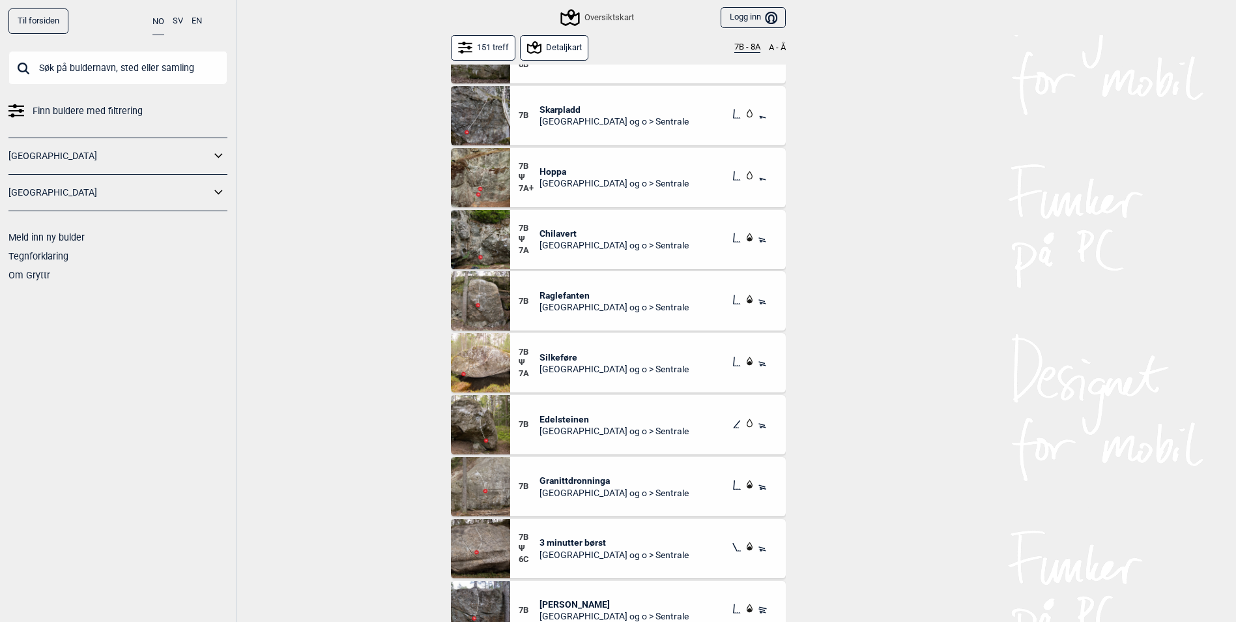
scroll to position [65, 0]
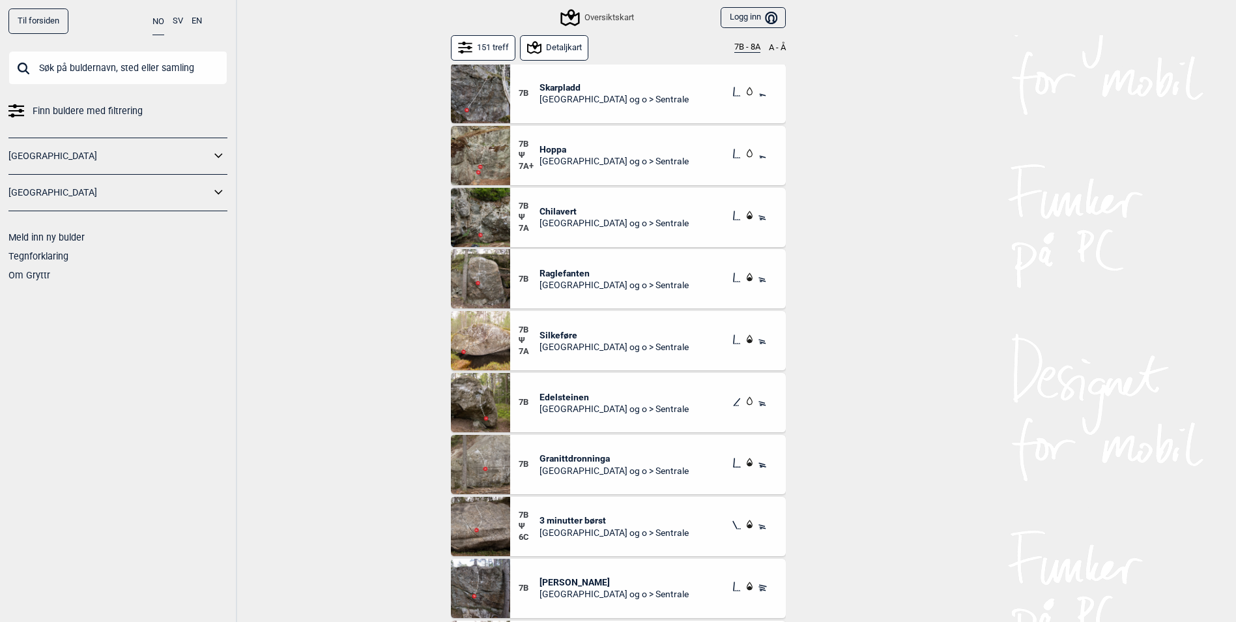
click at [569, 206] on span "Chilavert" at bounding box center [614, 211] width 149 height 12
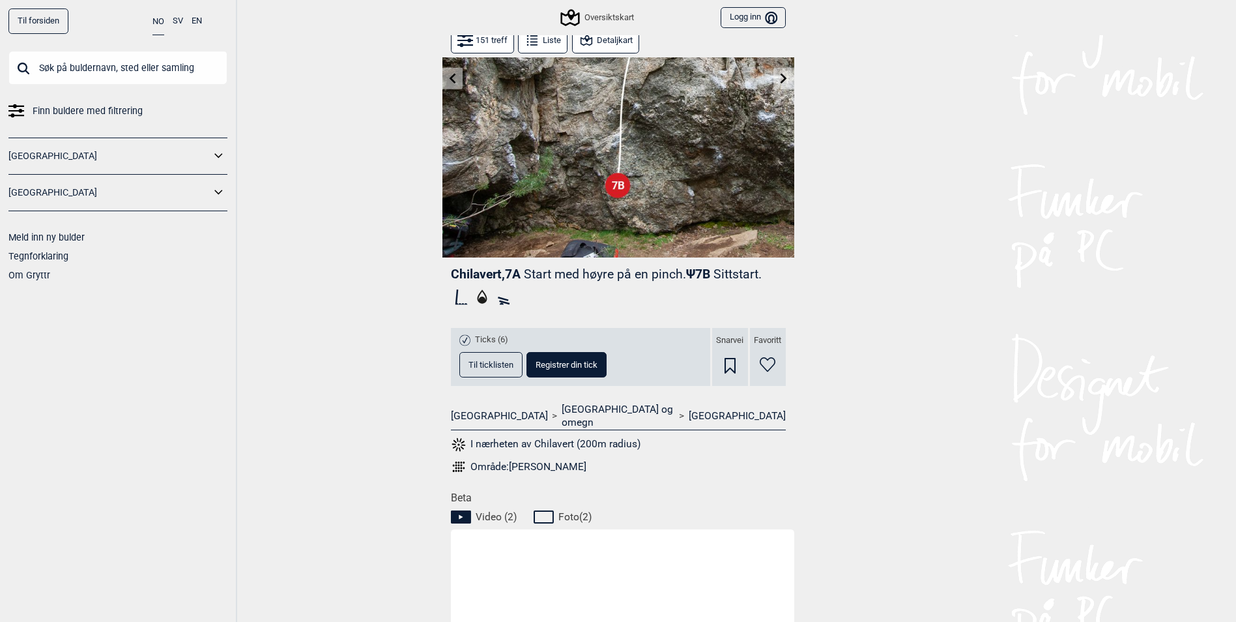
scroll to position [578, 0]
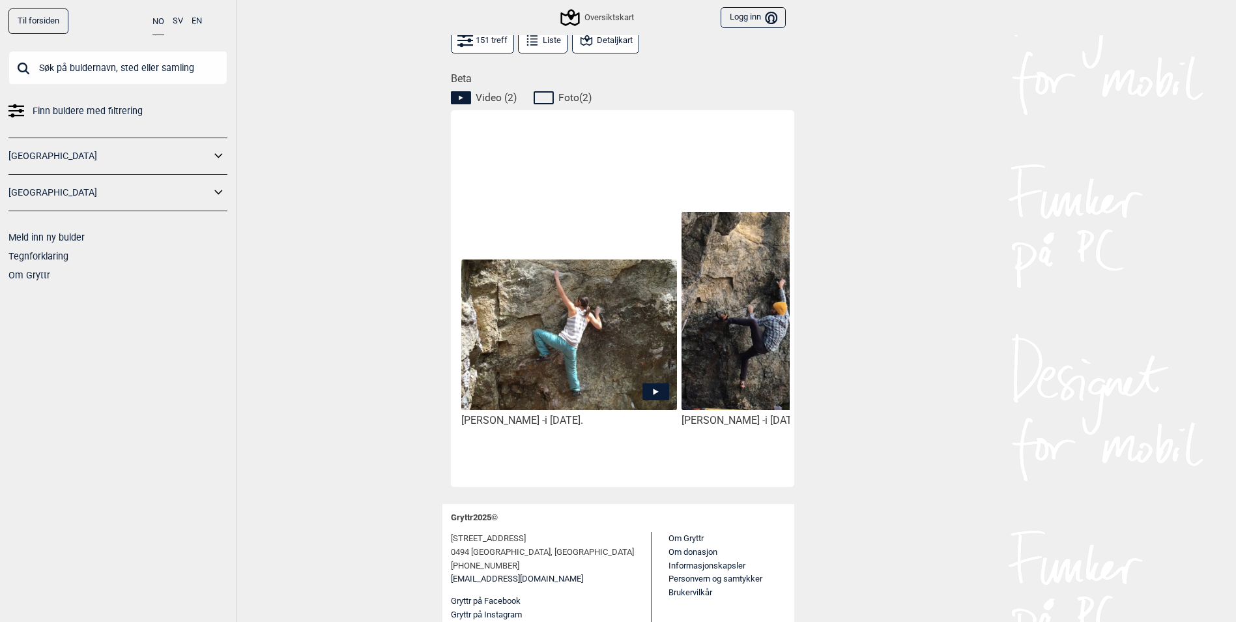
drag, startPoint x: 536, startPoint y: 454, endPoint x: 590, endPoint y: 449, distance: 54.3
click at [590, 449] on div "[PERSON_NAME] - i [DATE]." at bounding box center [569, 296] width 220 height 364
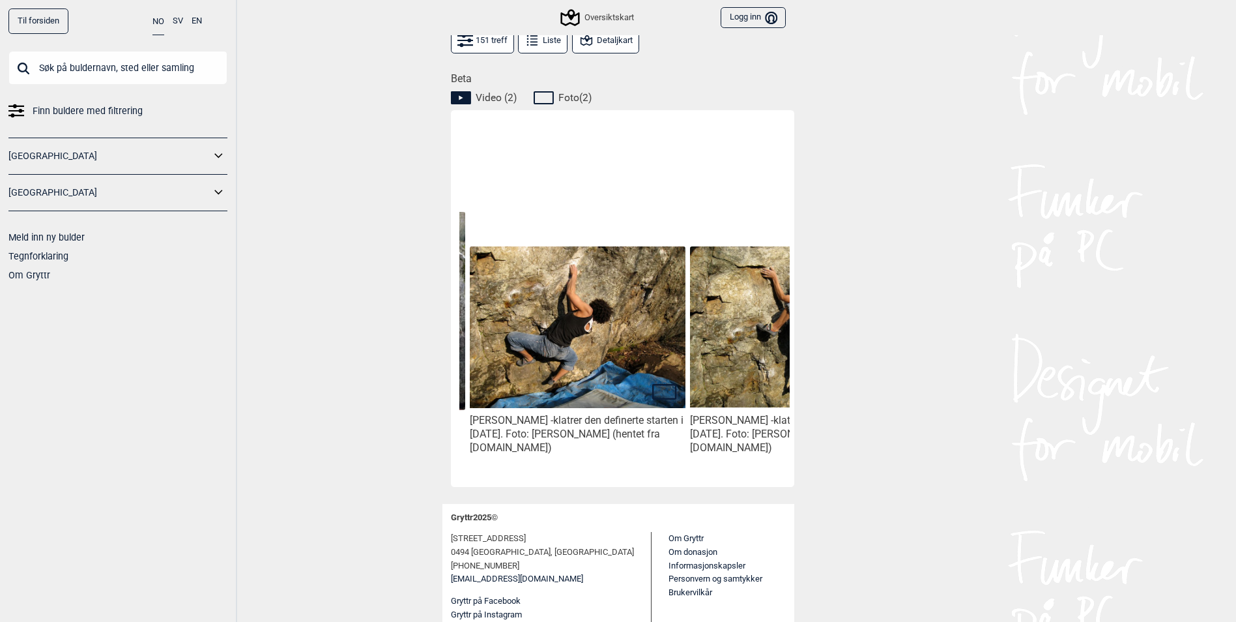
scroll to position [0, 549]
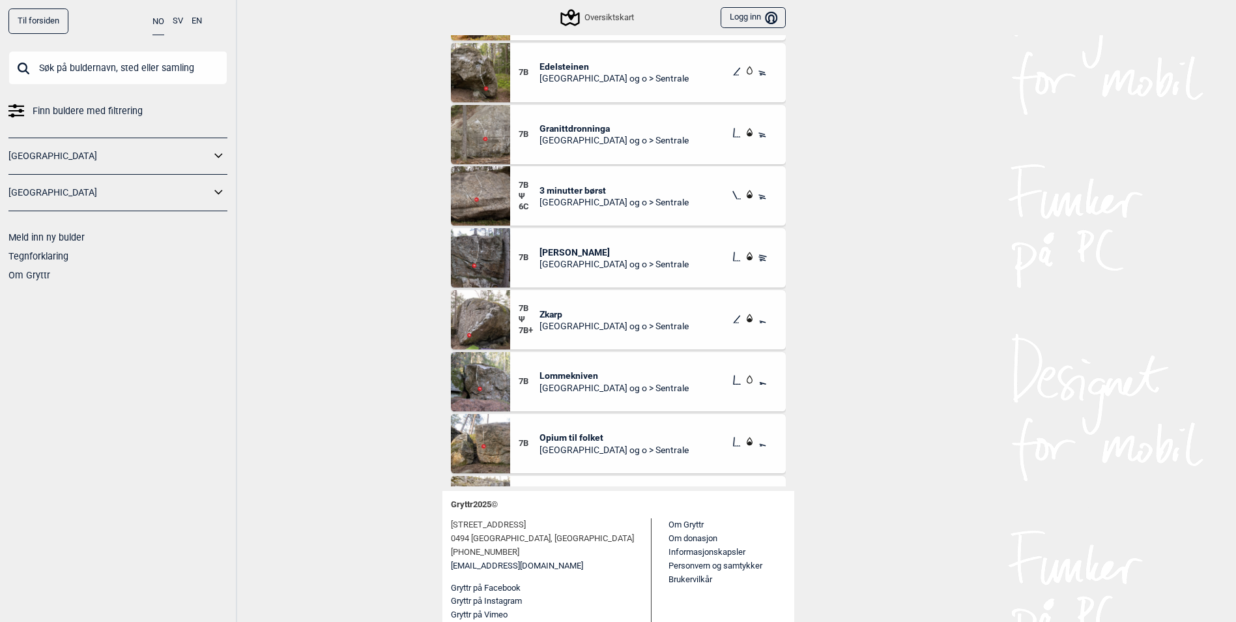
scroll to position [326, 0]
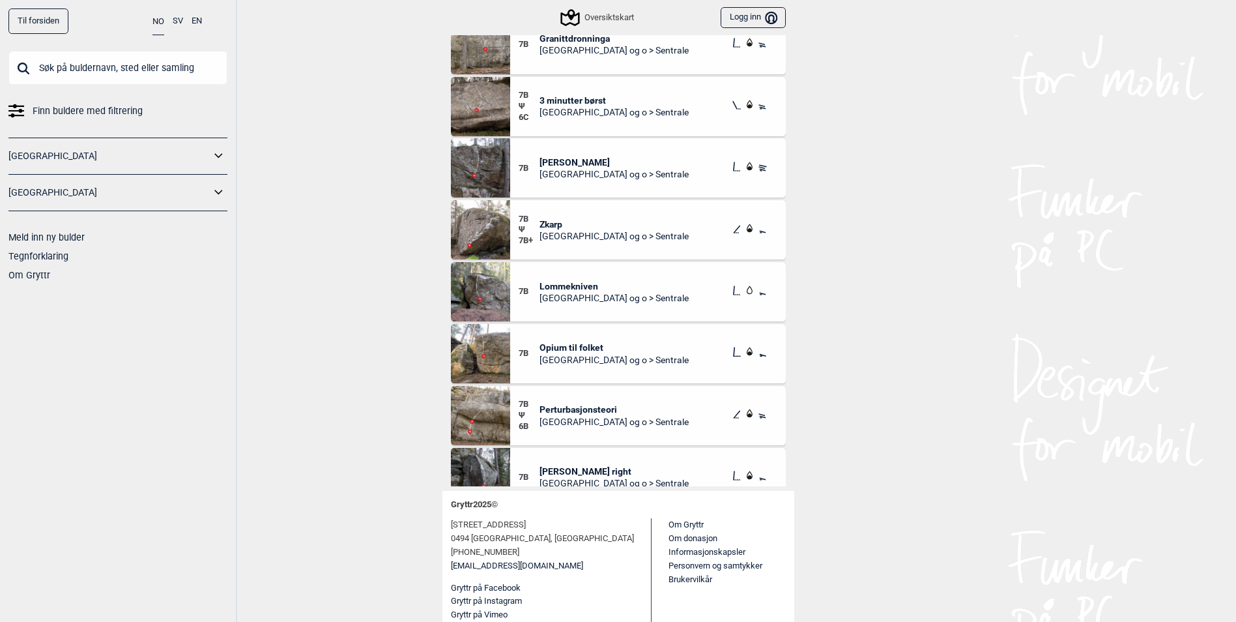
click at [594, 165] on span "[PERSON_NAME]" at bounding box center [614, 162] width 149 height 12
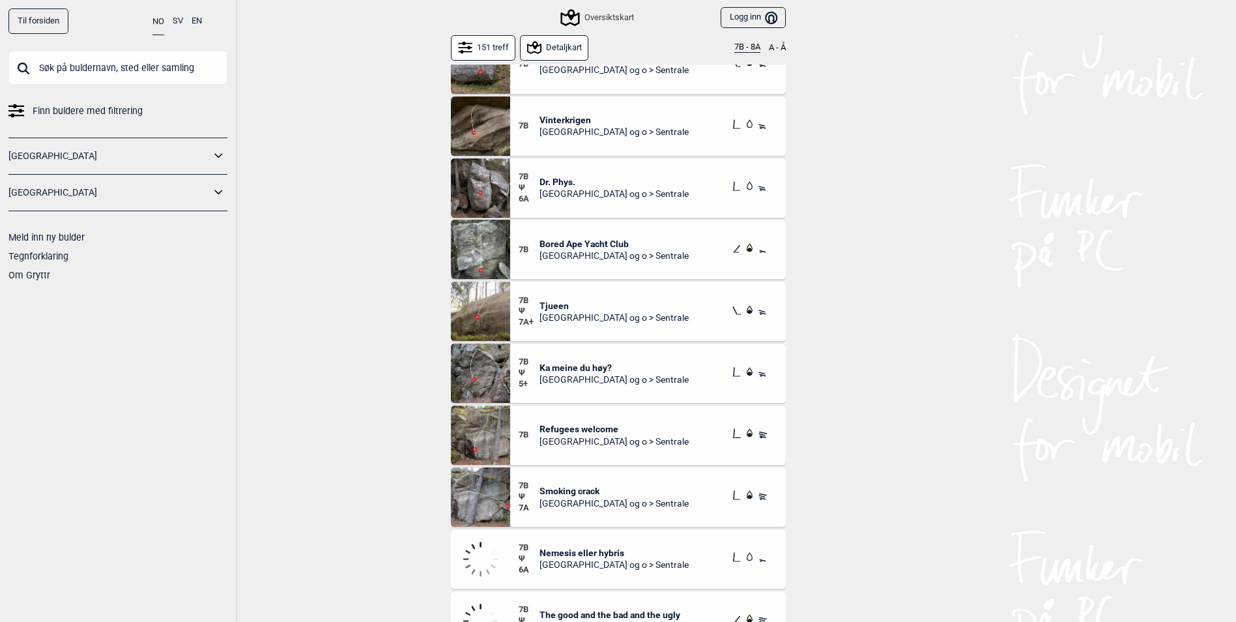
scroll to position [1238, 0]
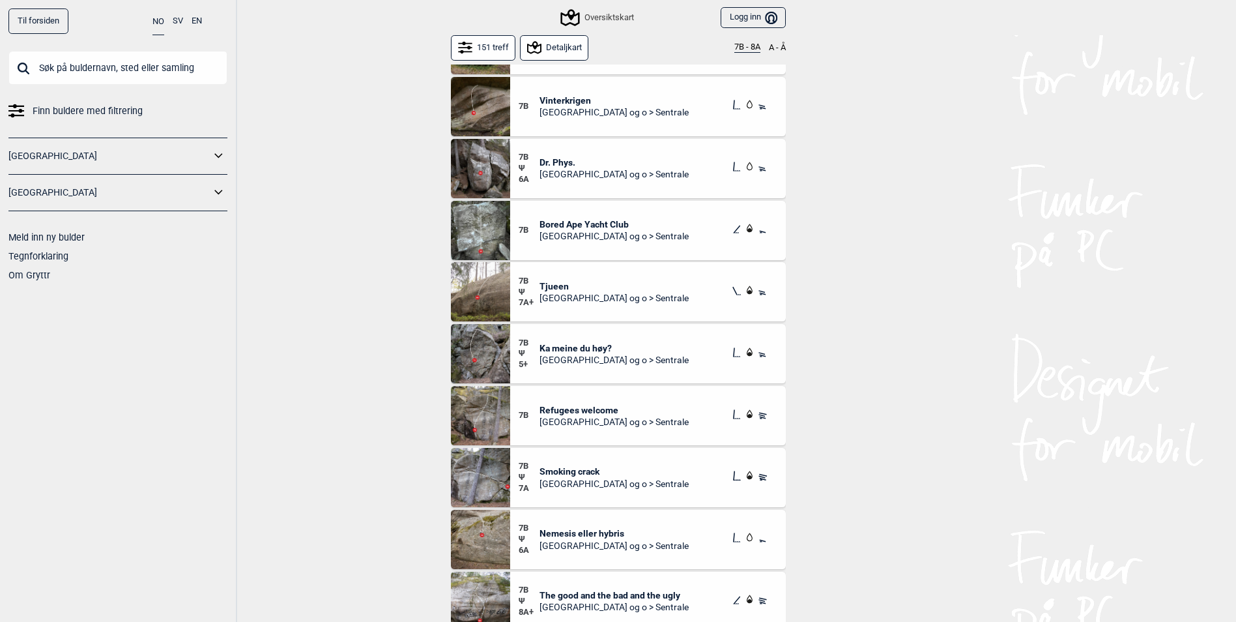
click at [620, 229] on span "Bored Ape Yacht Club" at bounding box center [614, 224] width 149 height 12
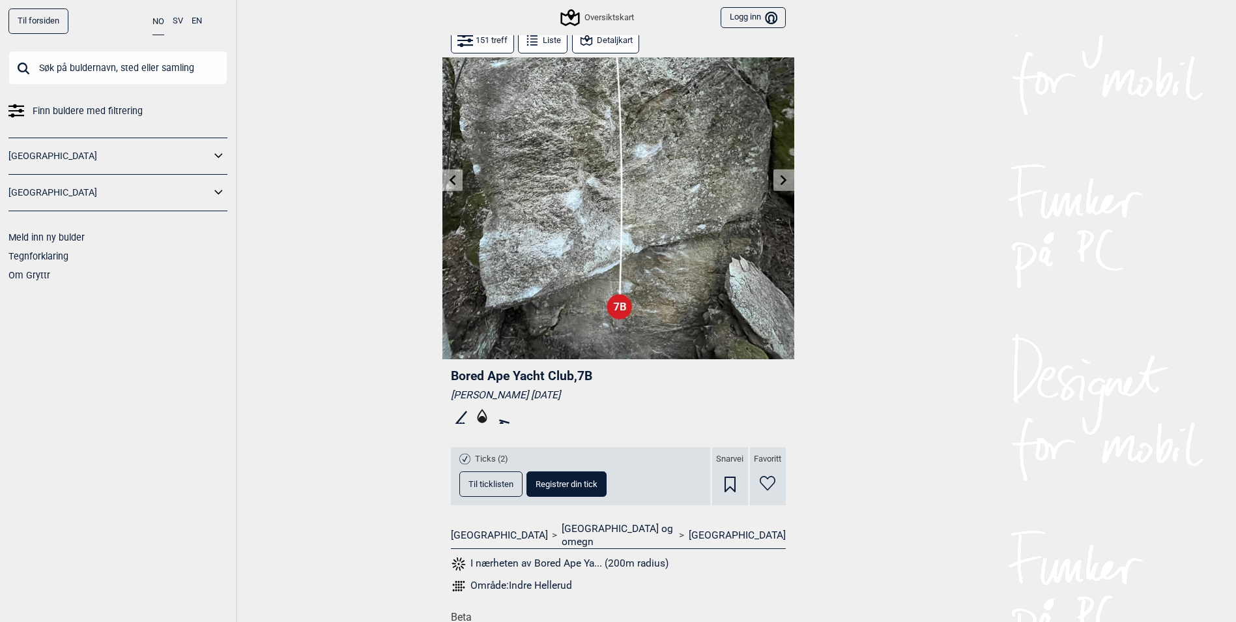
scroll to position [594, 0]
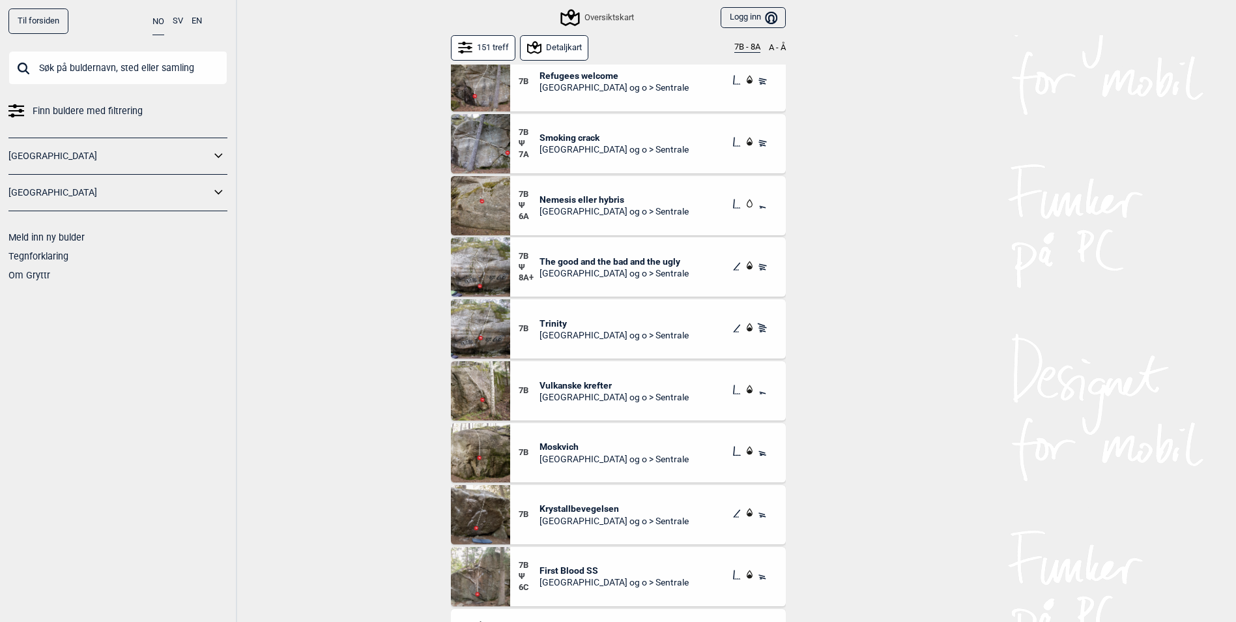
scroll to position [1564, 0]
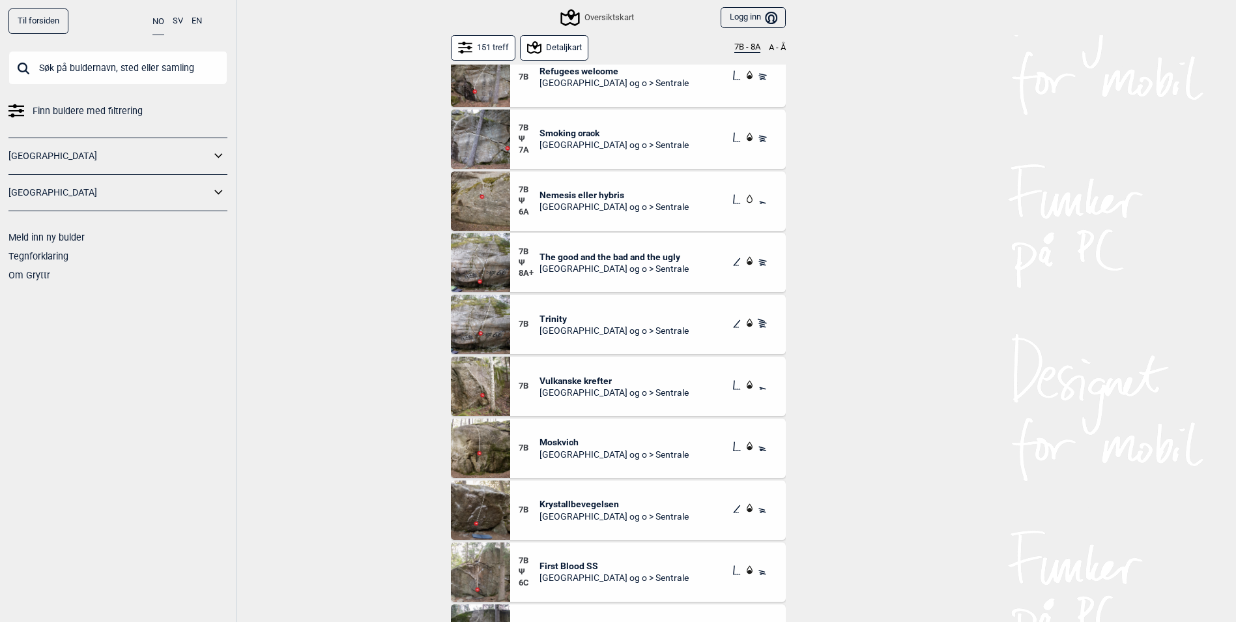
click at [673, 265] on span "[GEOGRAPHIC_DATA] og o > Sentrale" at bounding box center [614, 269] width 149 height 12
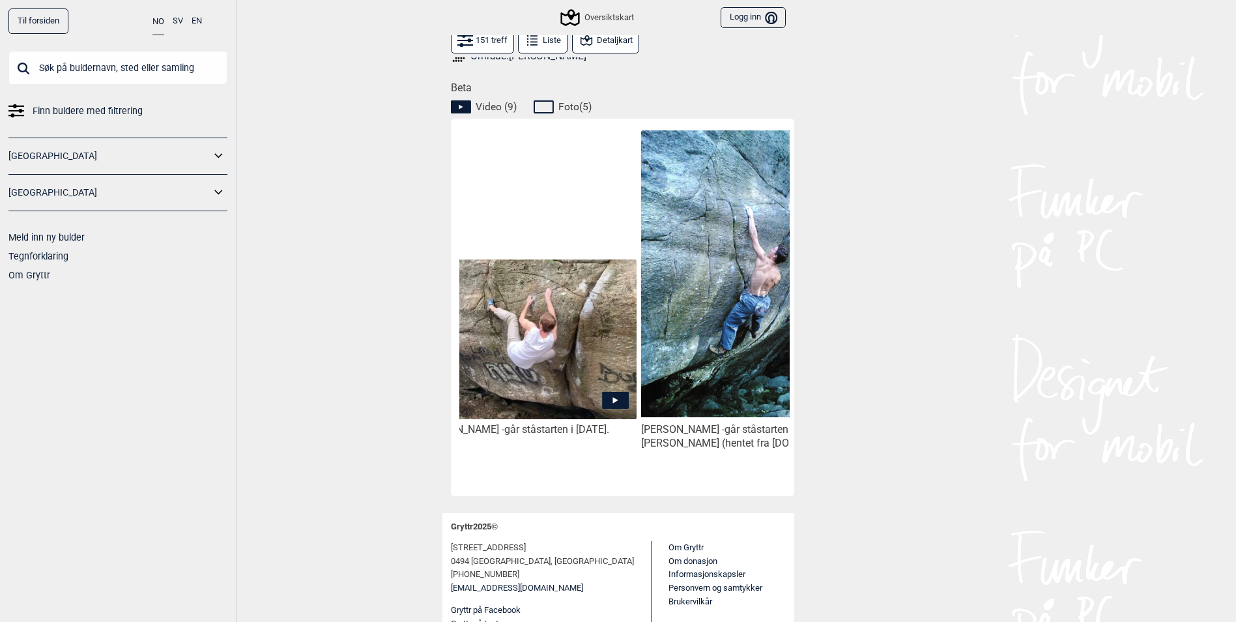
scroll to position [0, 388]
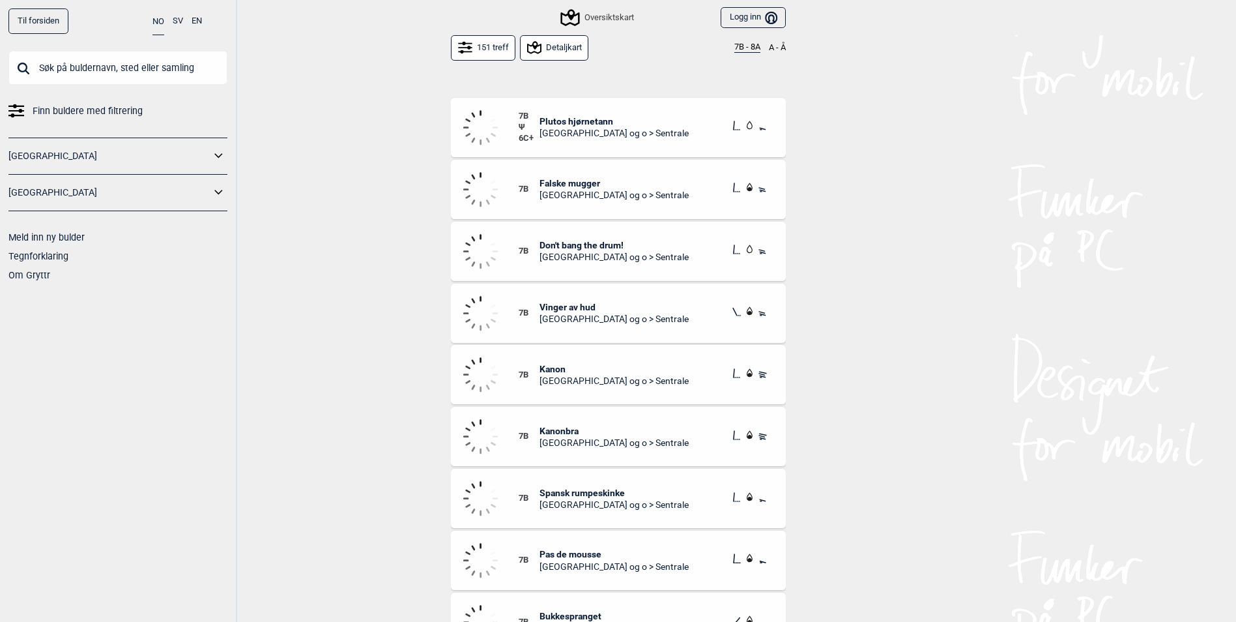
scroll to position [3324, 0]
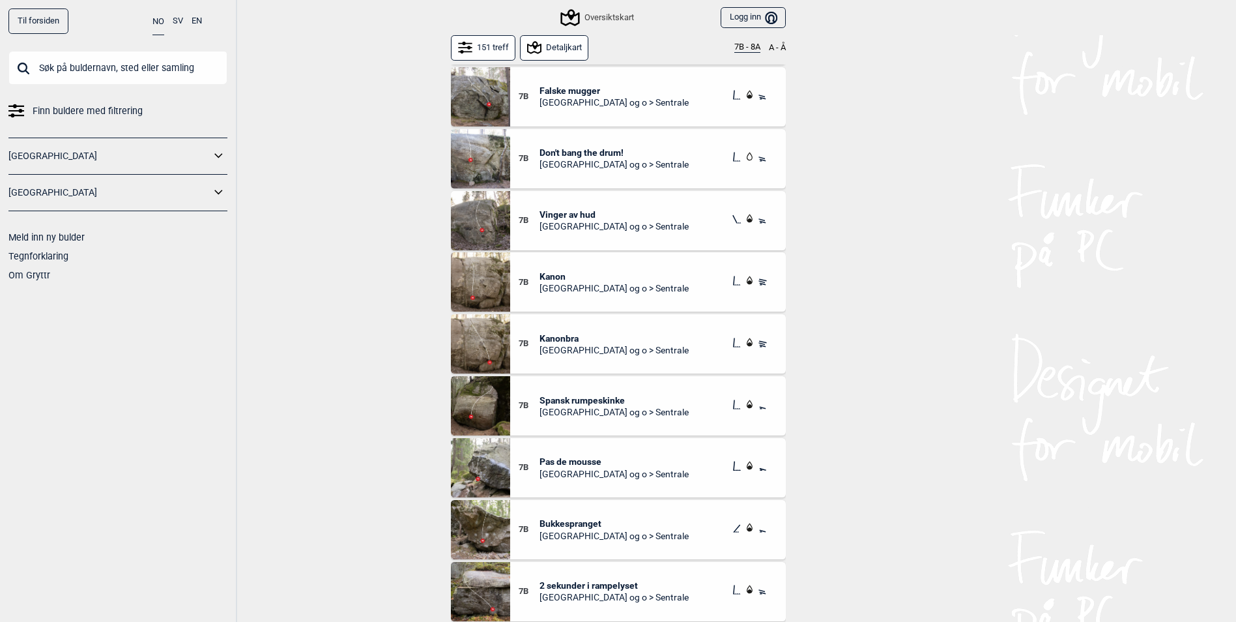
click at [568, 459] on span "Pas de mousse" at bounding box center [614, 462] width 149 height 12
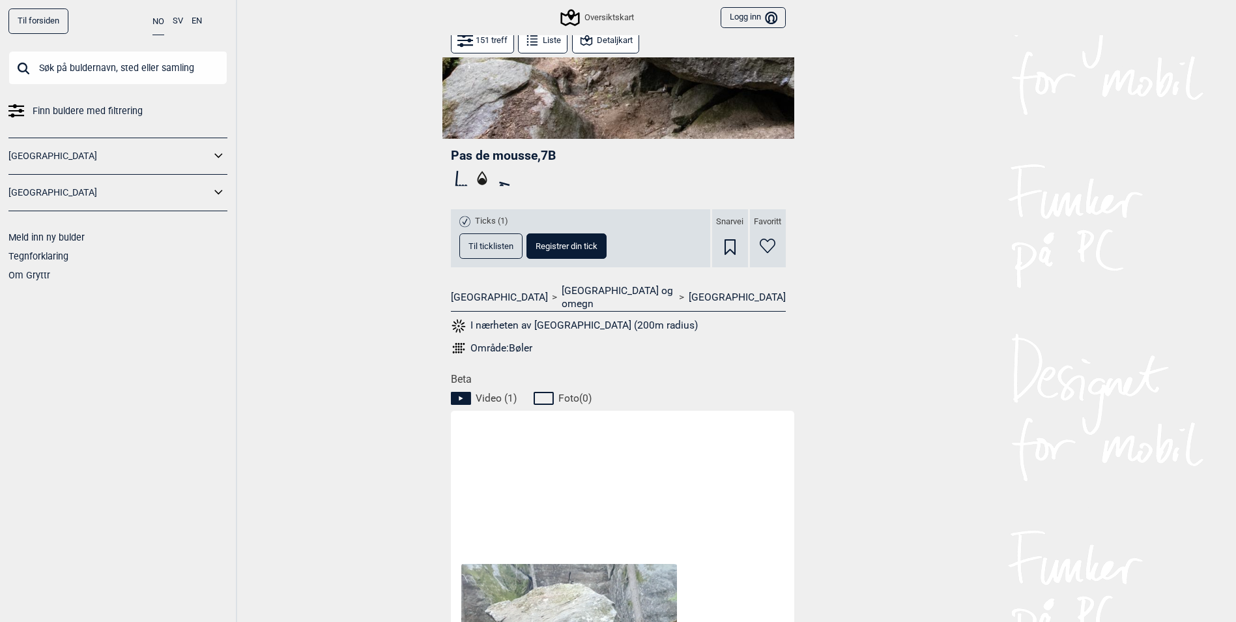
scroll to position [261, 0]
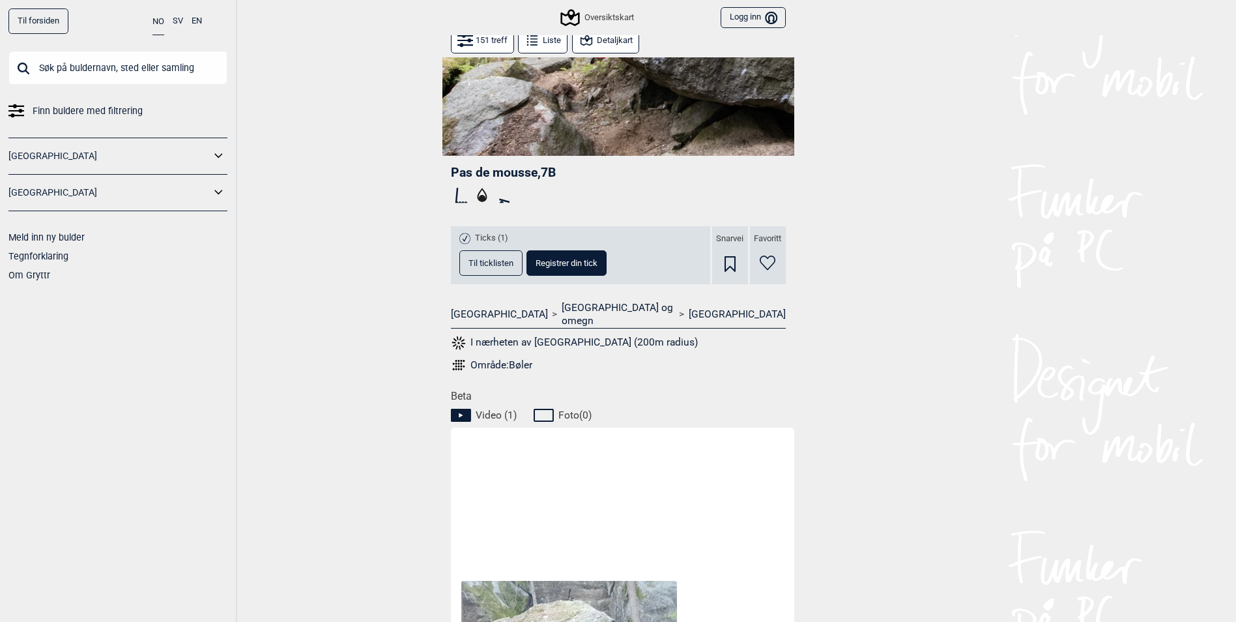
click at [487, 265] on span "Til ticklisten" at bounding box center [491, 263] width 45 height 8
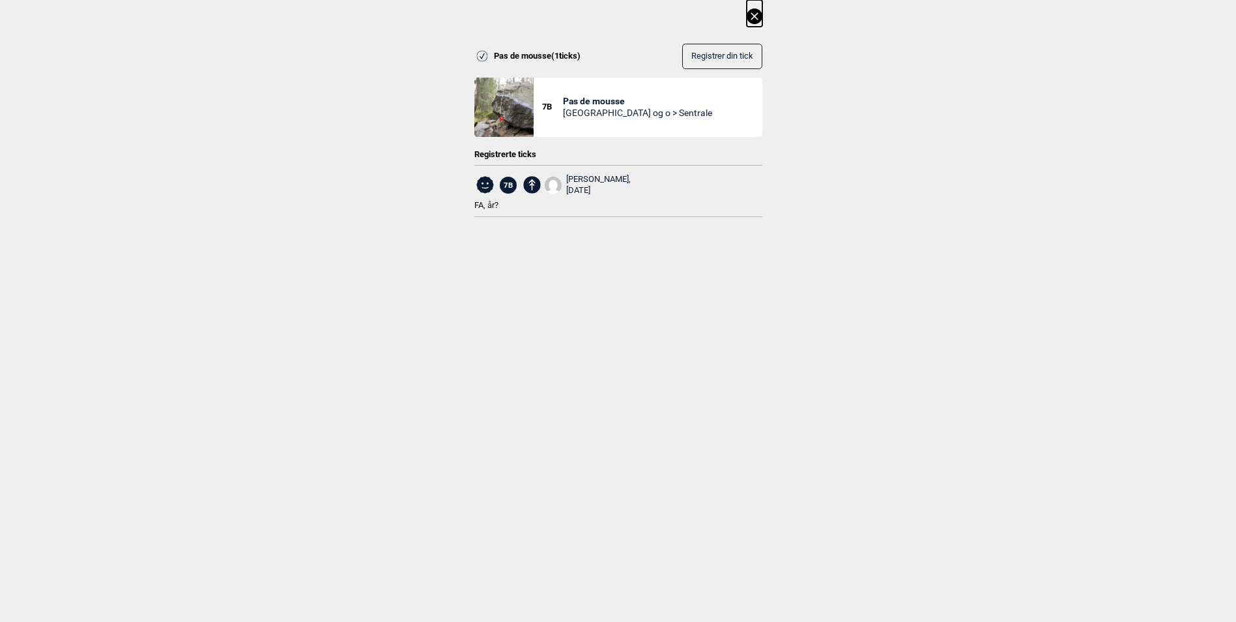
click at [758, 15] on icon at bounding box center [754, 15] width 7 height 7
